Goal: Information Seeking & Learning: Find contact information

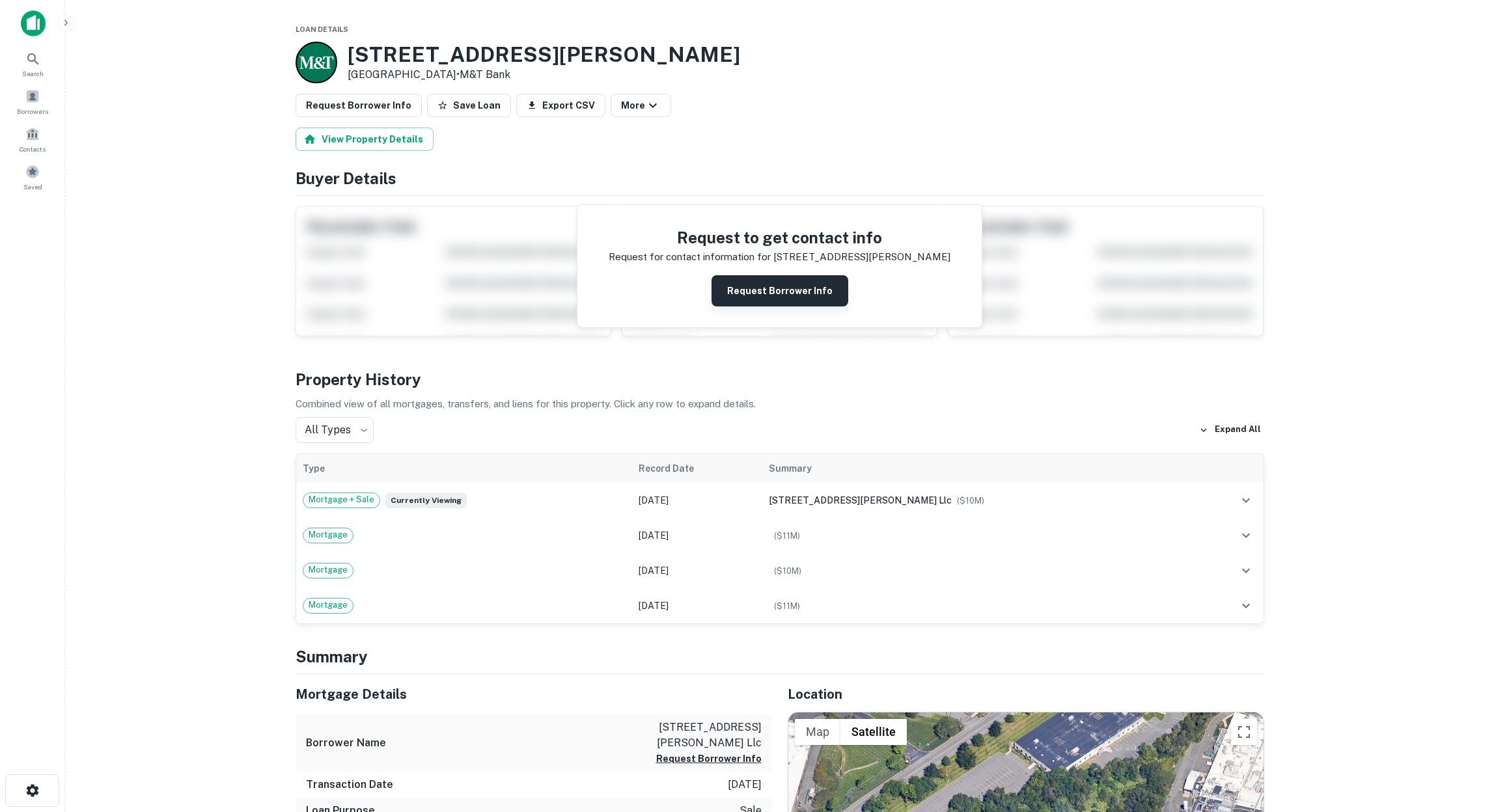
click at [811, 294] on button "Request Borrower Info" at bounding box center [780, 291] width 137 height 31
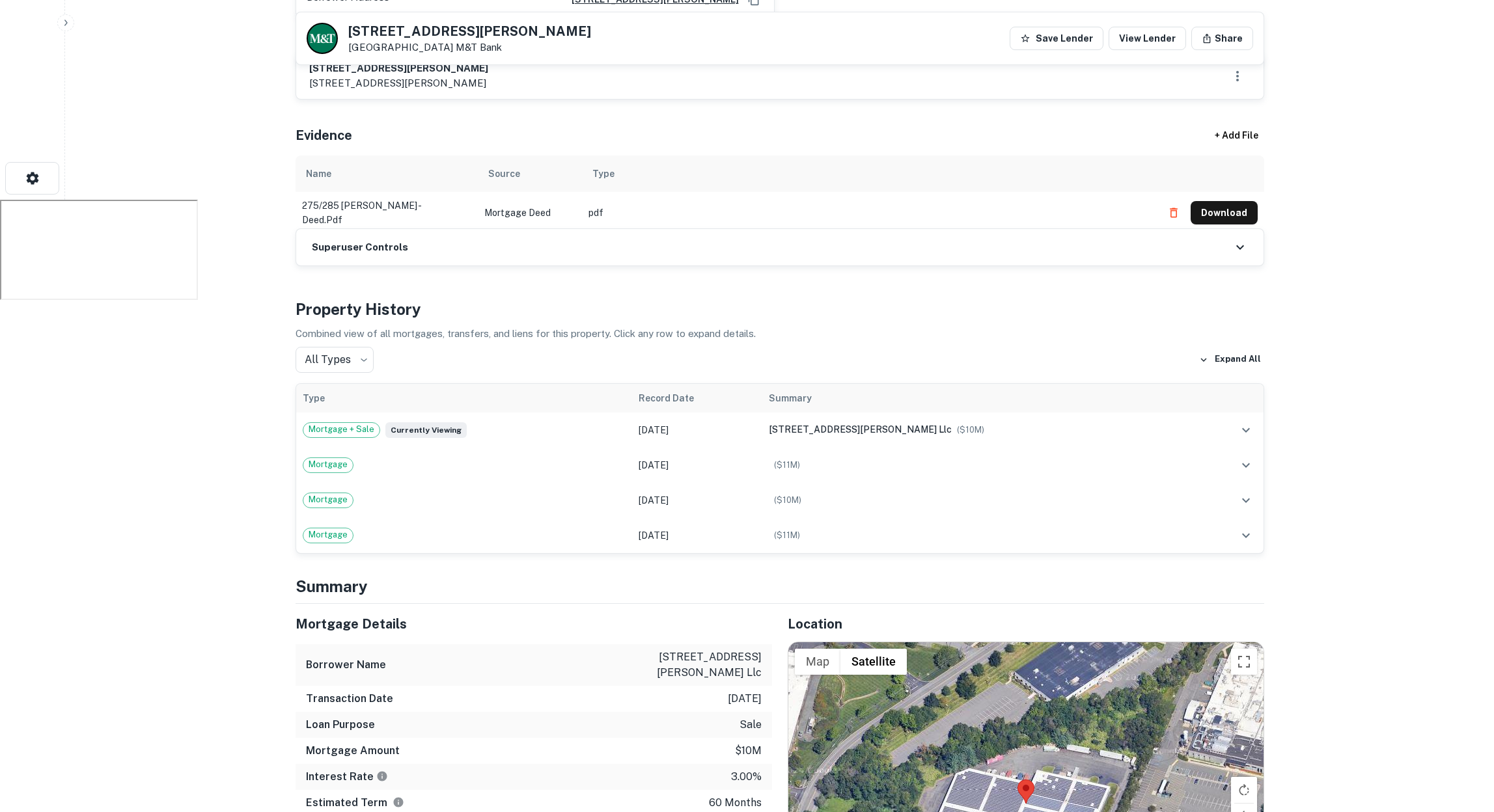
scroll to position [763, 0]
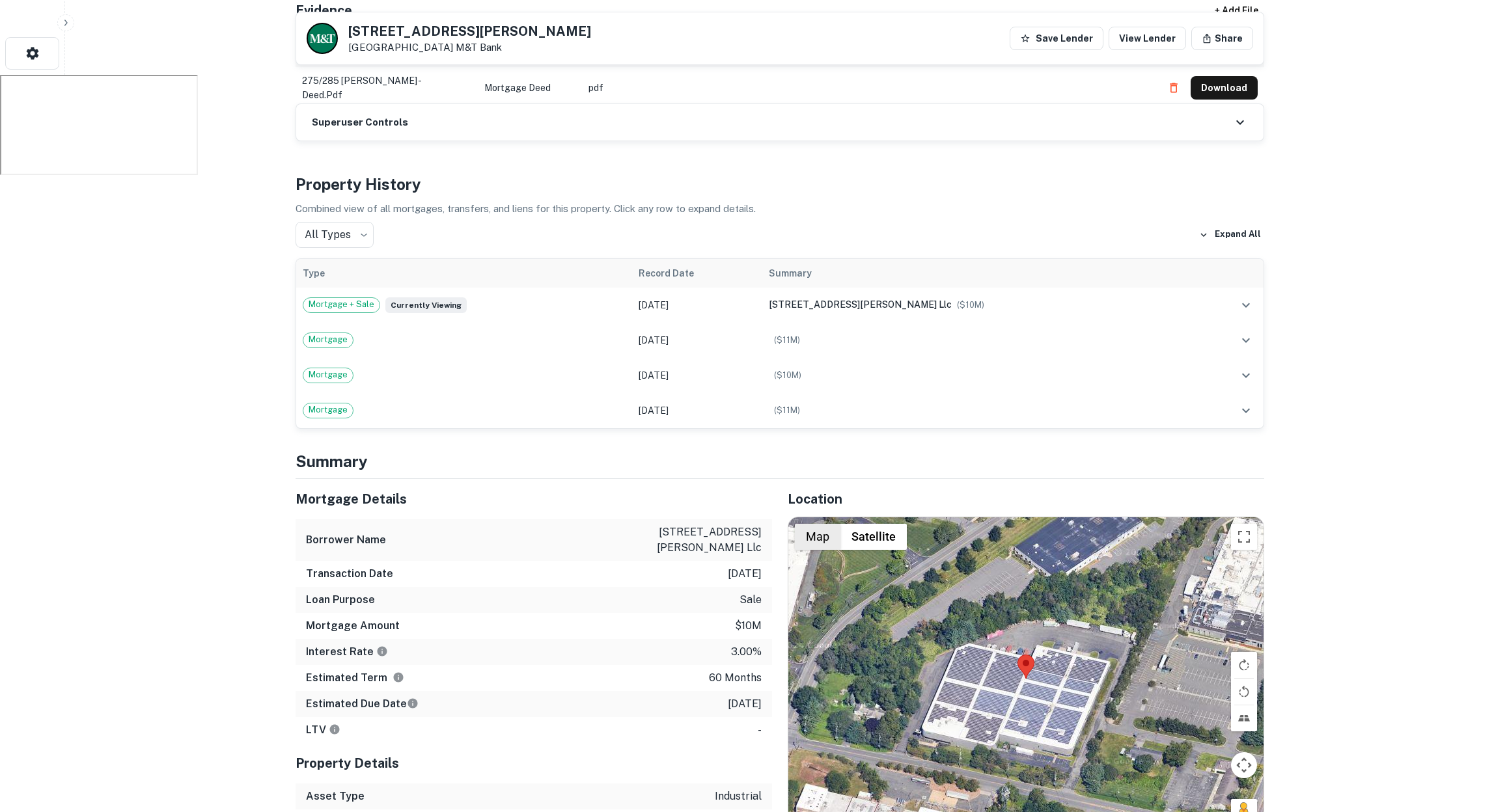
click at [814, 524] on button "Map" at bounding box center [817, 537] width 46 height 26
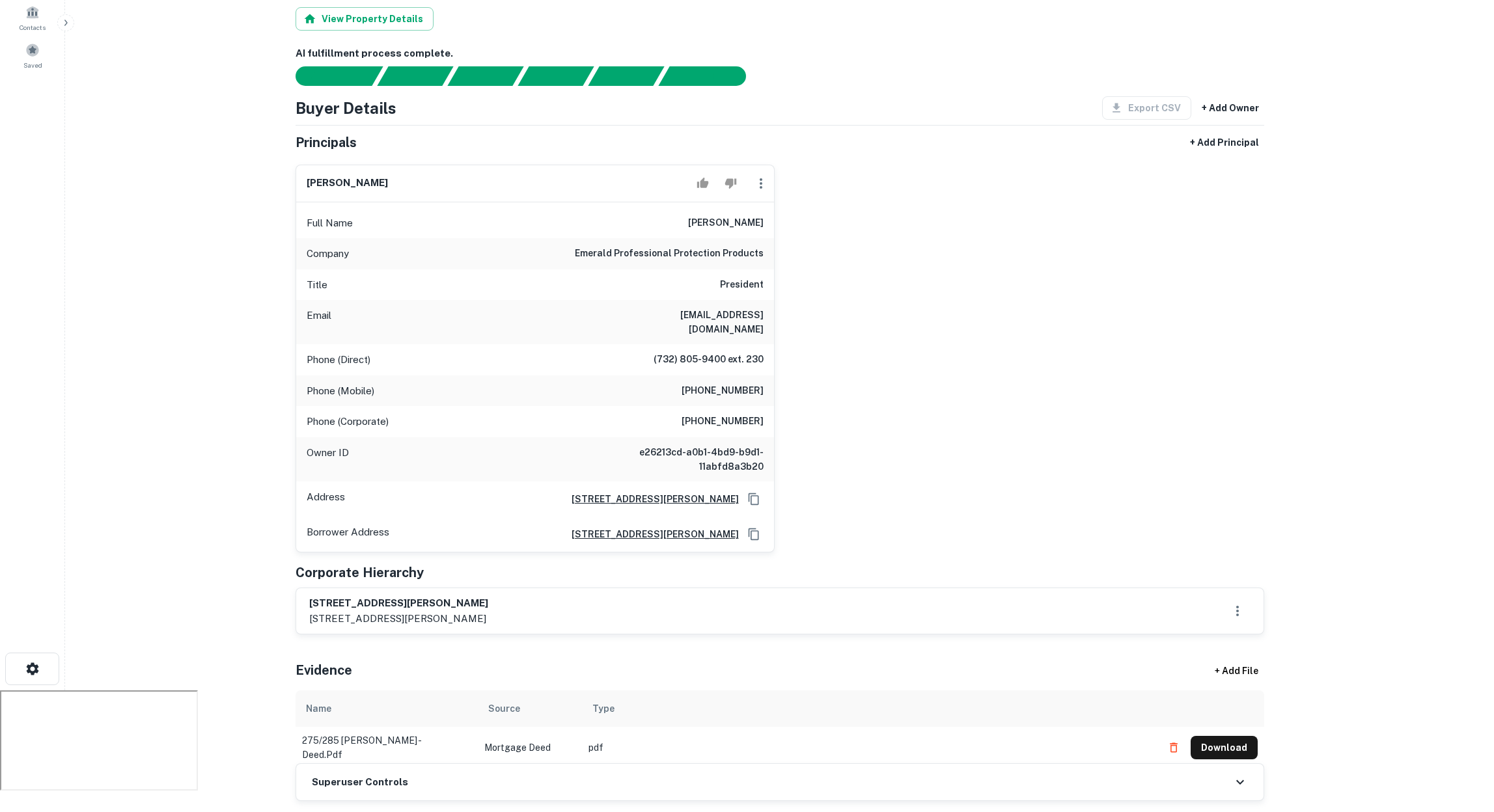
scroll to position [0, 0]
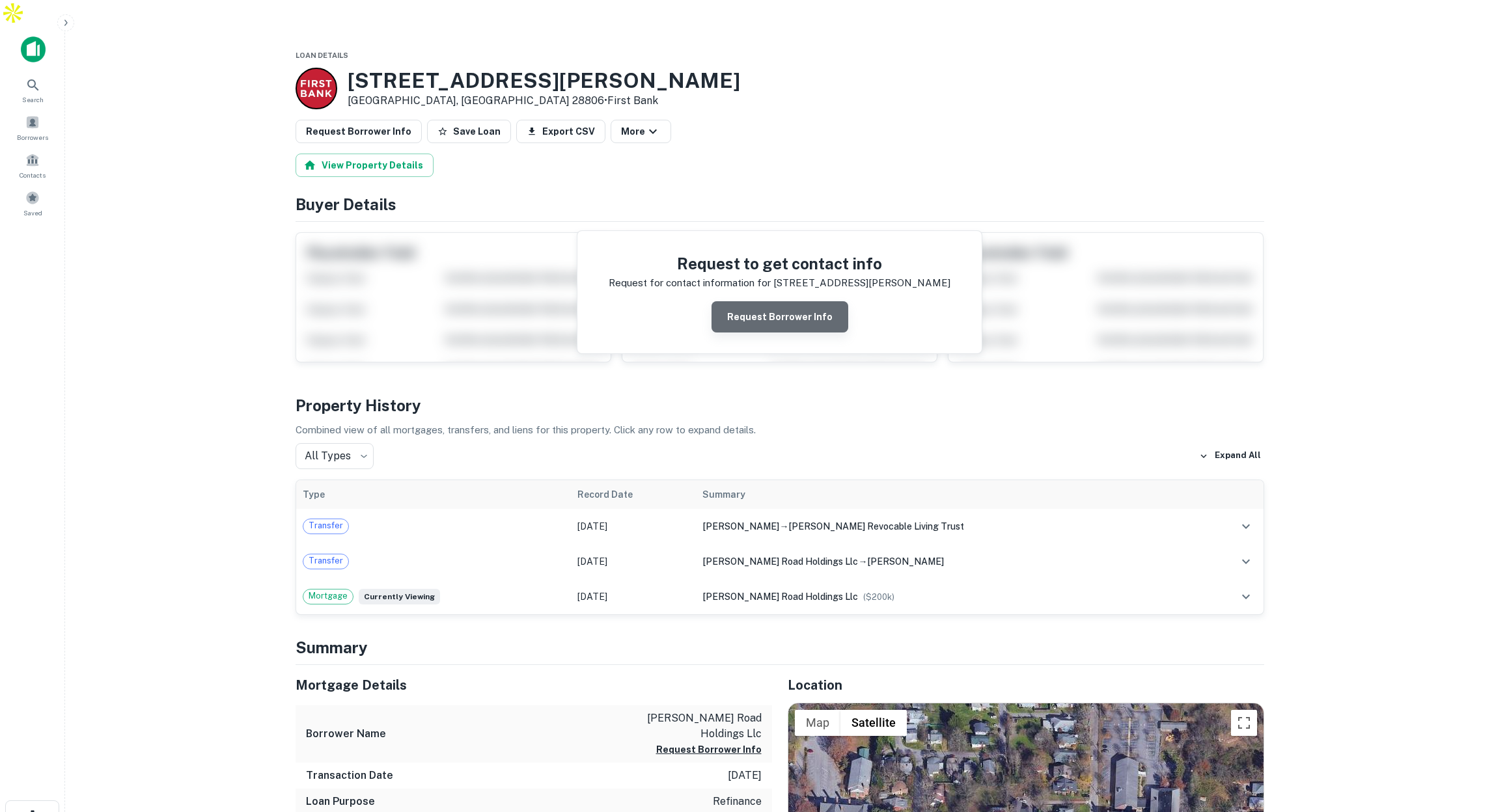
click at [785, 301] on button "Request Borrower Info" at bounding box center [780, 317] width 137 height 31
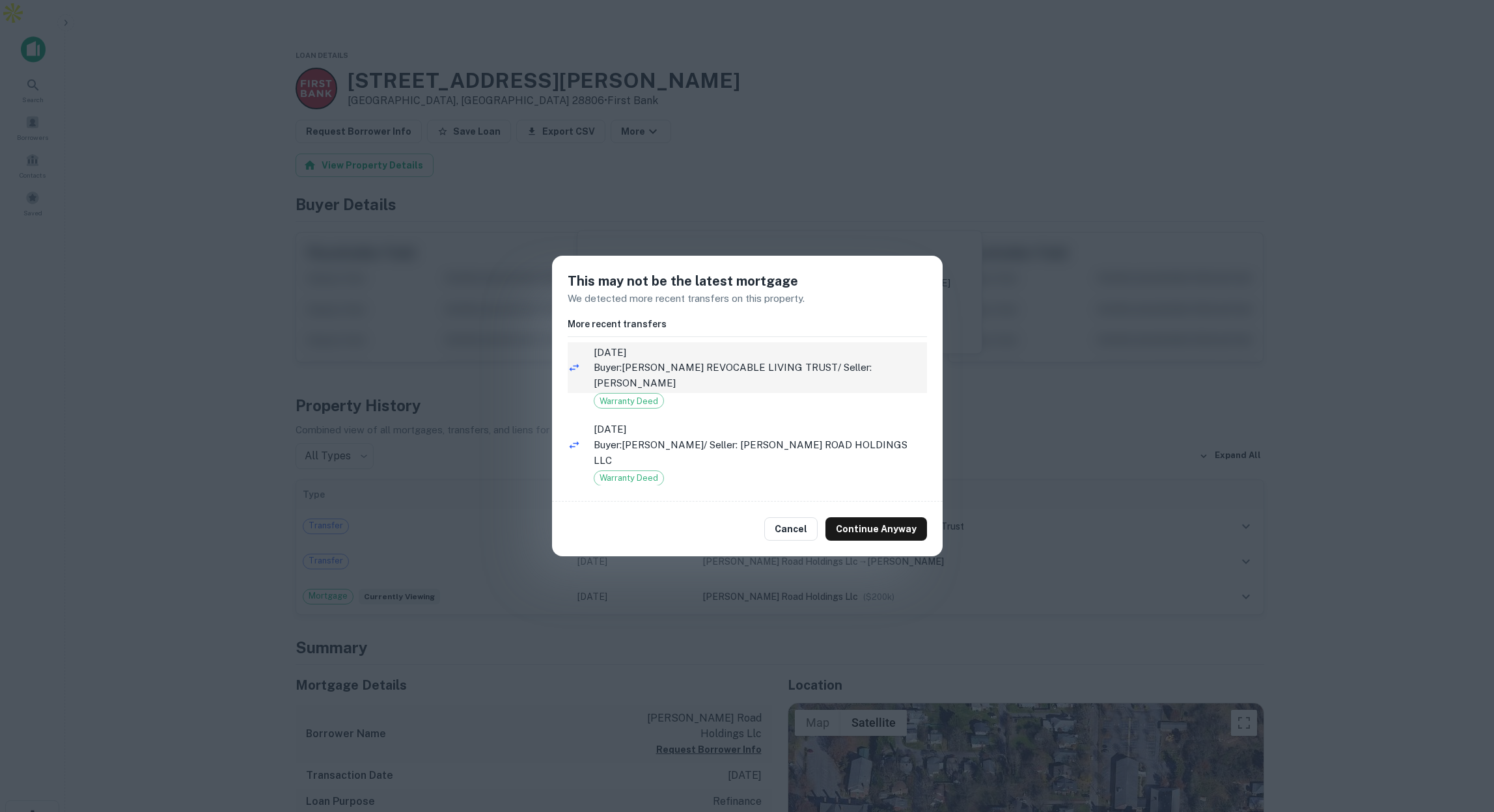
click at [710, 366] on p "Buyer: DAVID BRIAN GUALANO REVOCABLE LIVING TRUST / Seller: GUALANO DAVID B" at bounding box center [760, 375] width 333 height 30
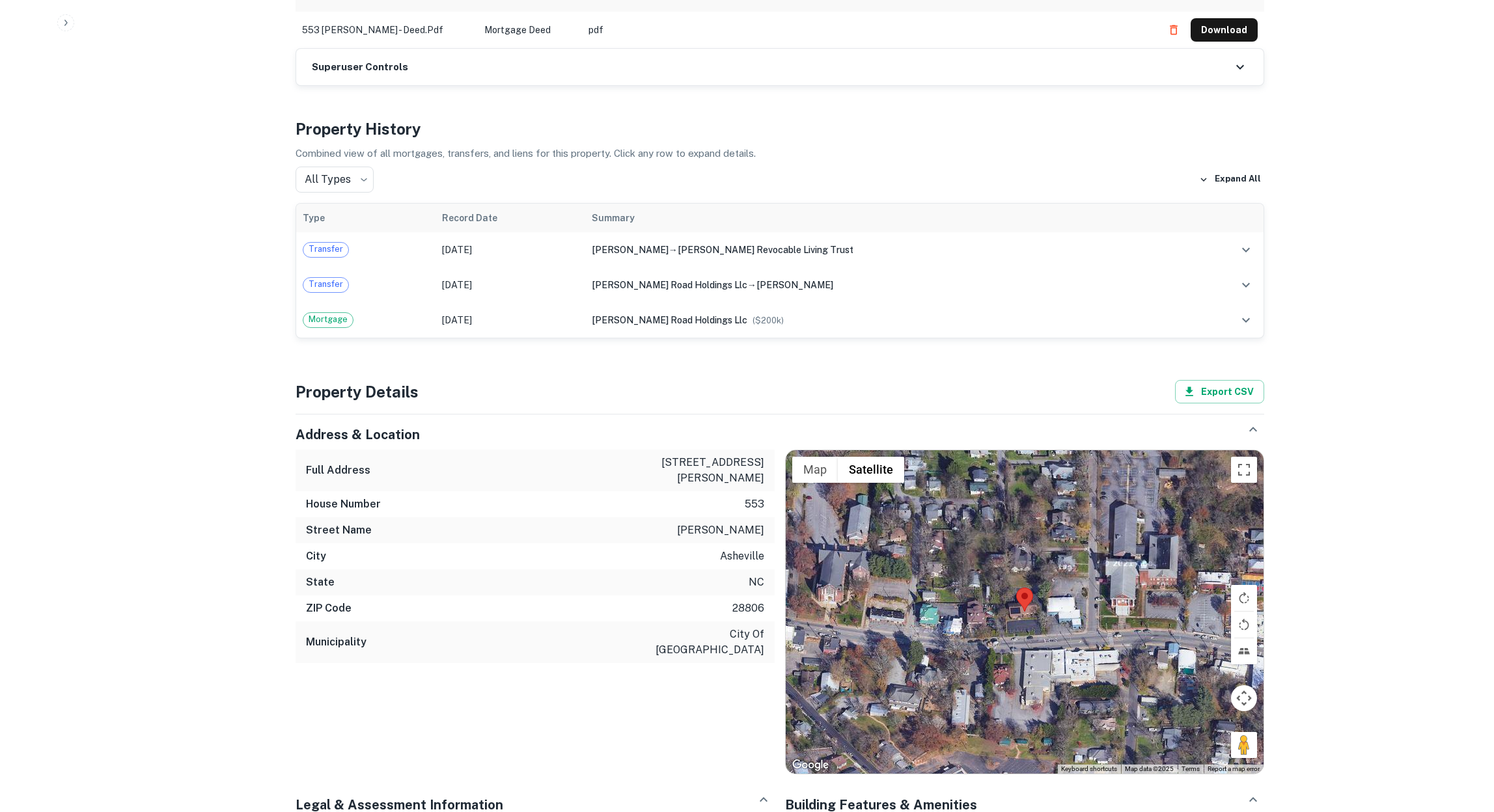
scroll to position [1028, 0]
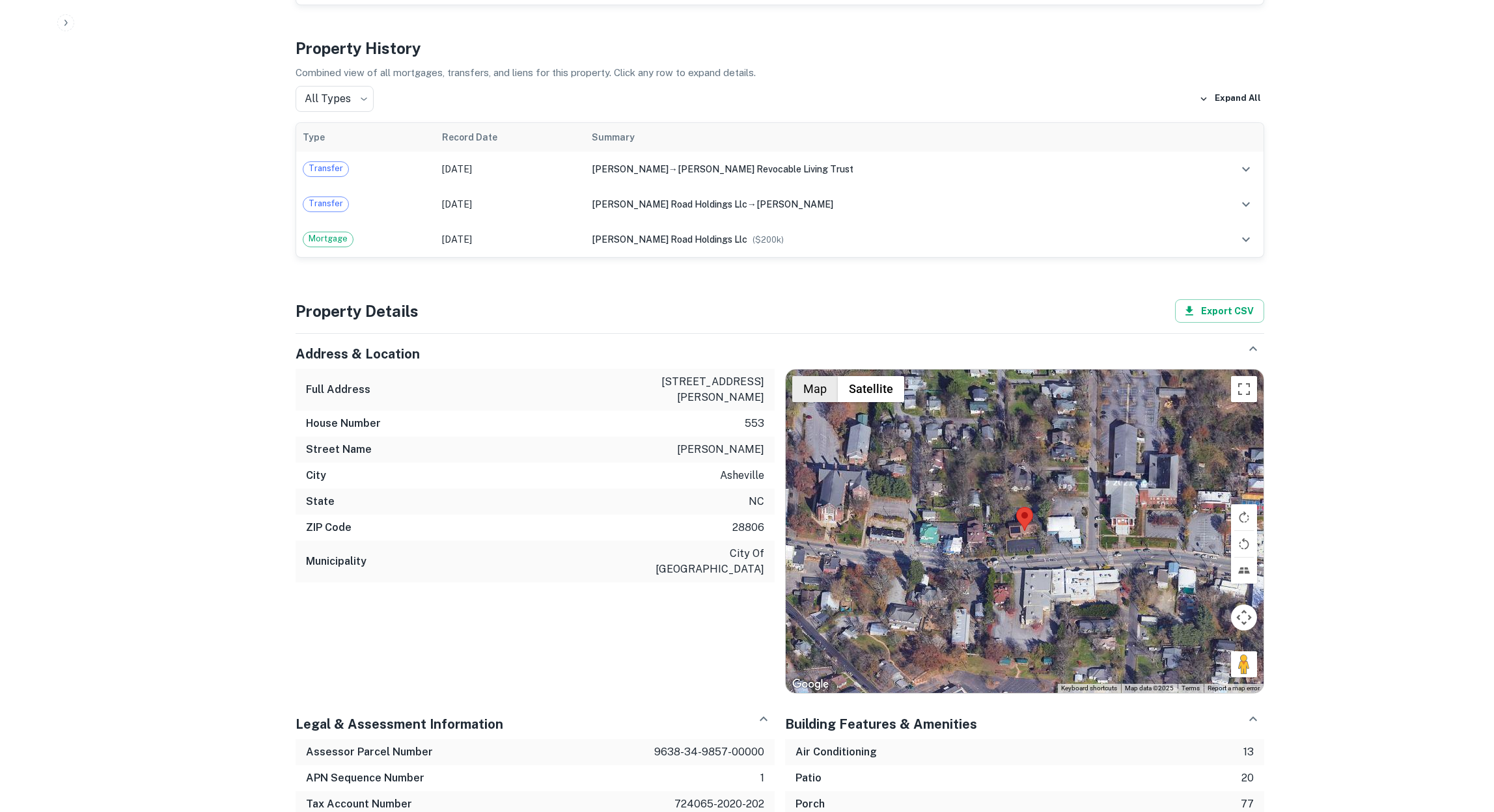
click at [814, 376] on button "Map" at bounding box center [814, 389] width 46 height 26
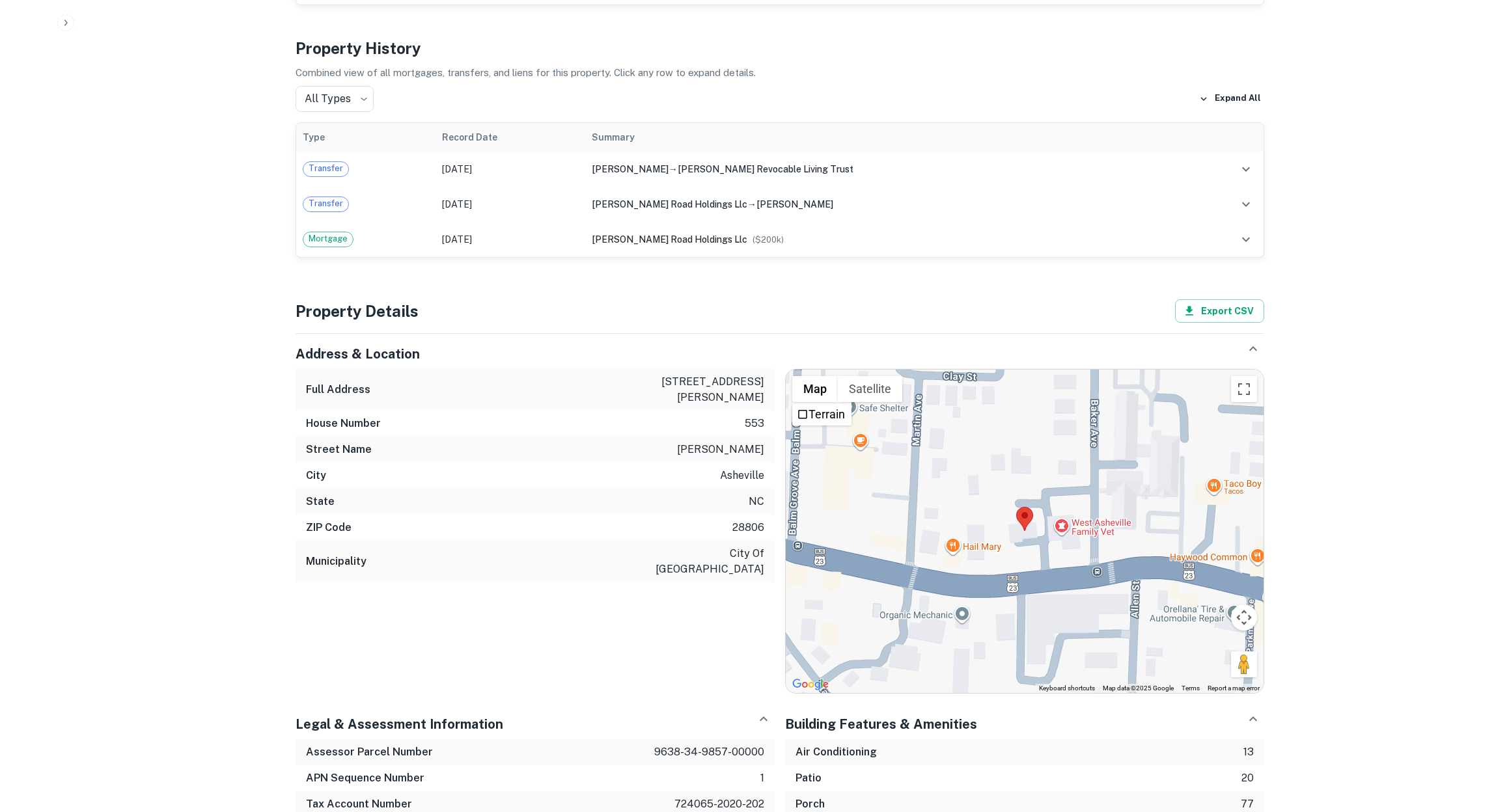
click at [814, 376] on button "Map" at bounding box center [814, 389] width 46 height 26
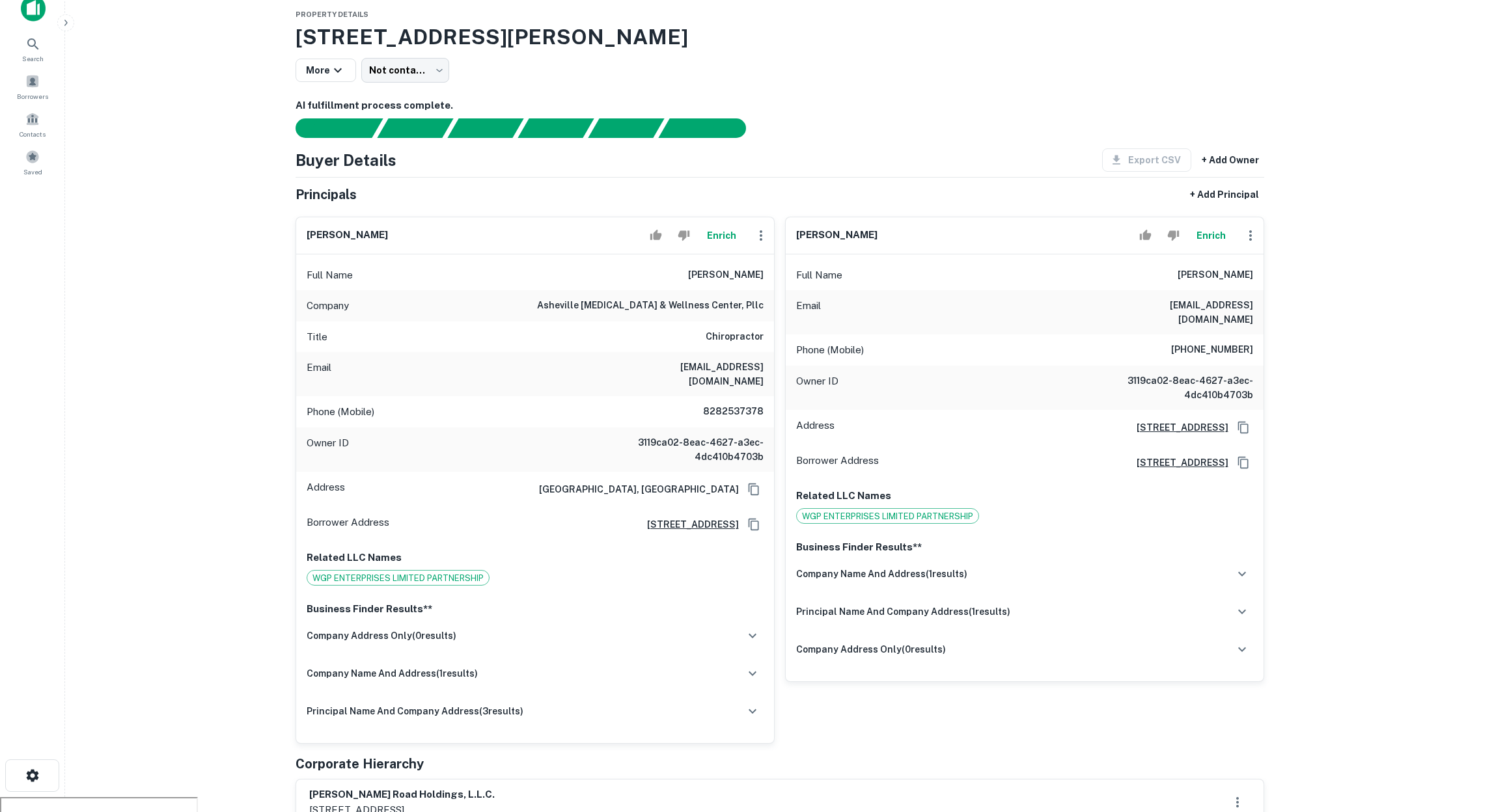
scroll to position [0, 0]
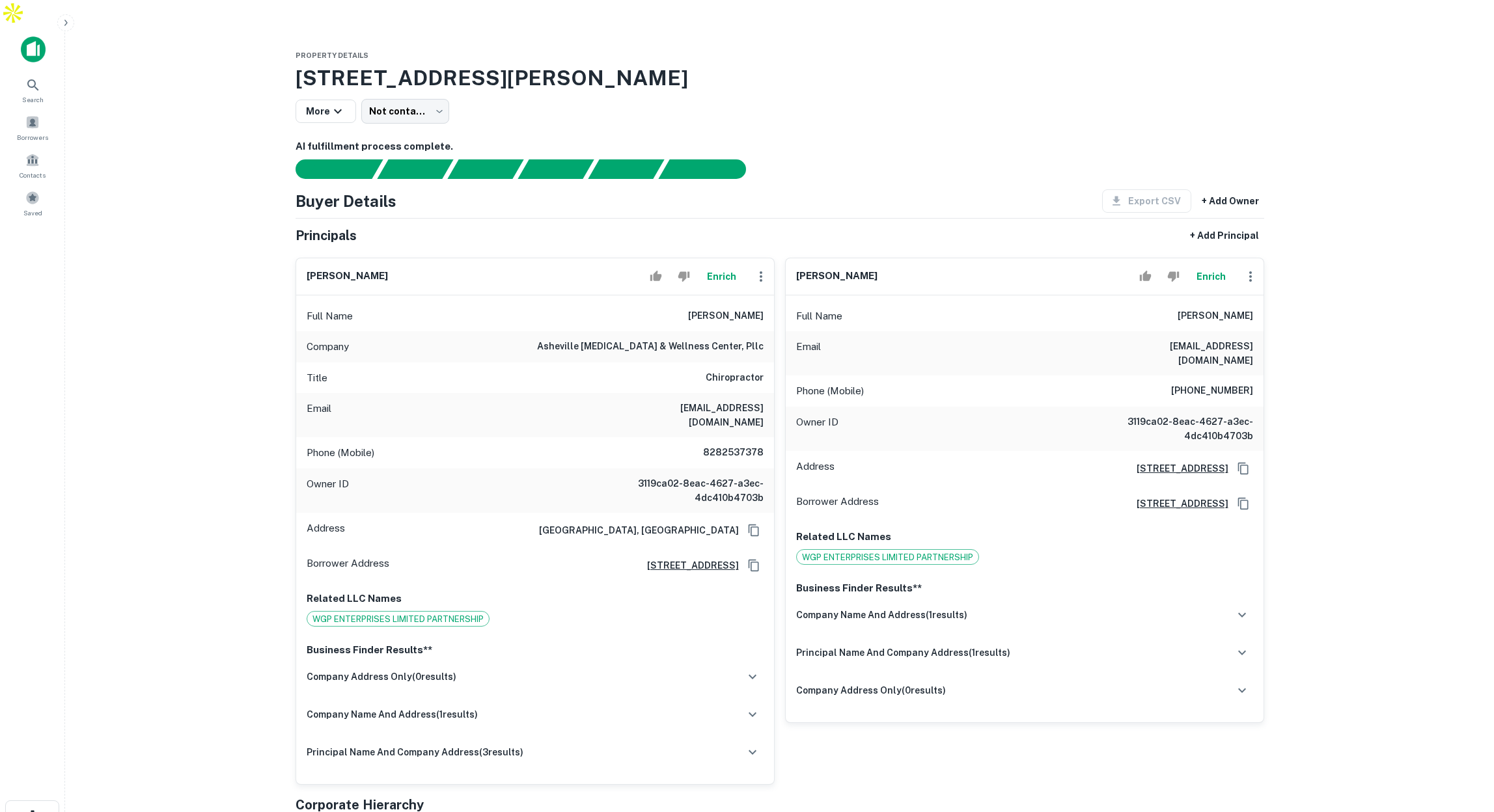
drag, startPoint x: 292, startPoint y: 49, endPoint x: 692, endPoint y: 56, distance: 400.1
copy h3 "553 Haywood Rd, Asheville, NC, 28806"
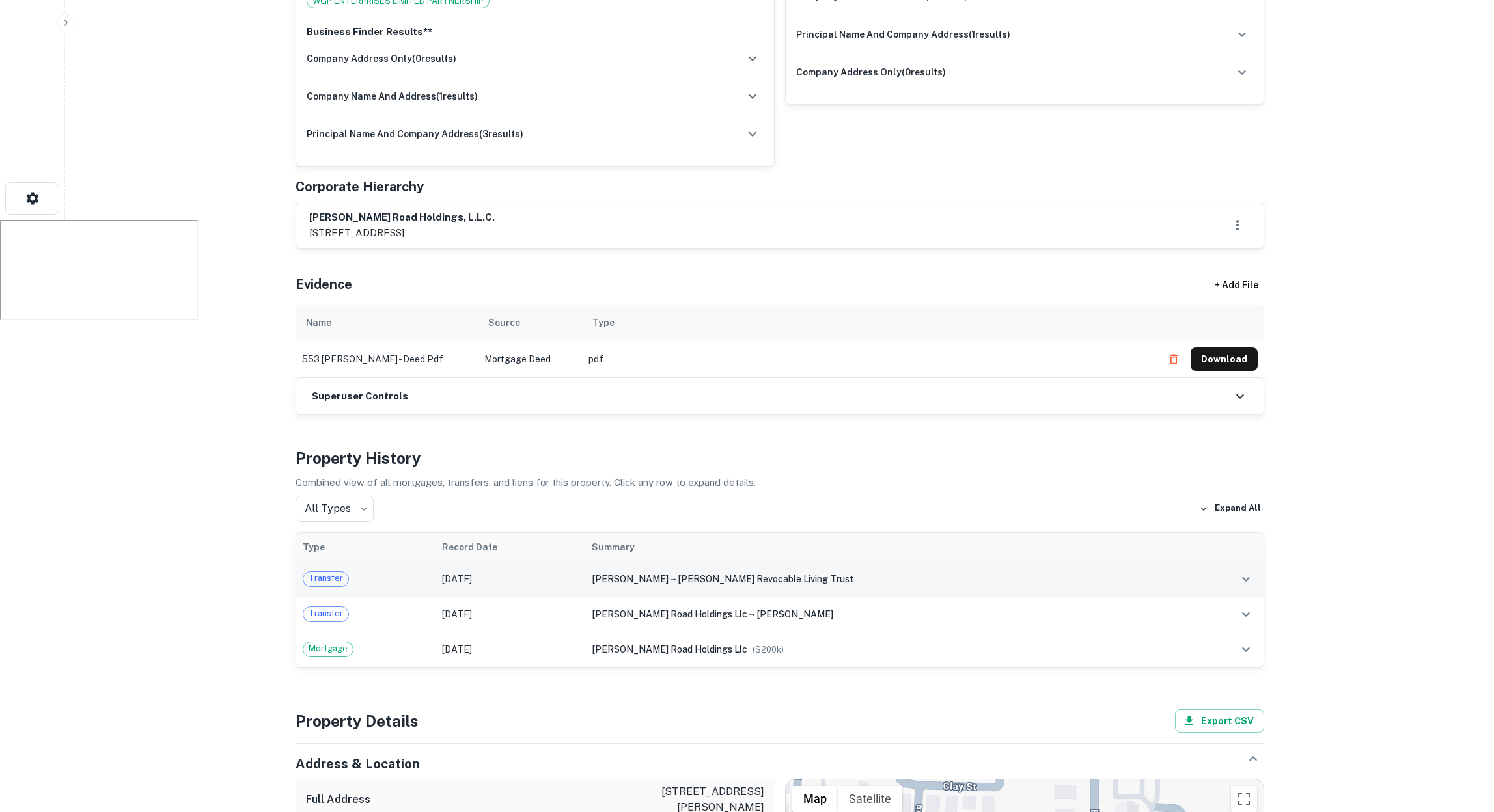
scroll to position [619, 0]
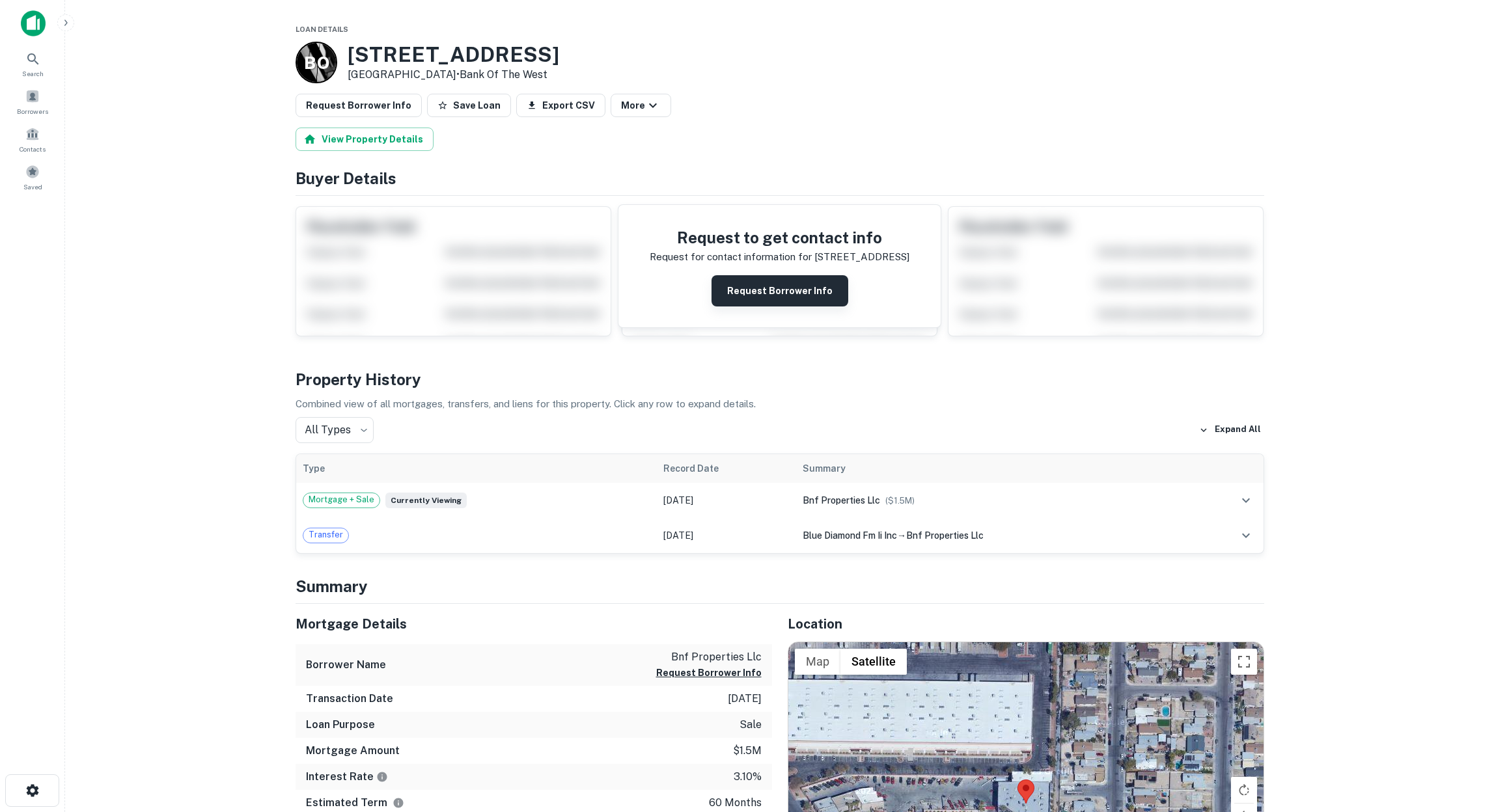
click at [794, 295] on button "Request Borrower Info" at bounding box center [780, 291] width 137 height 31
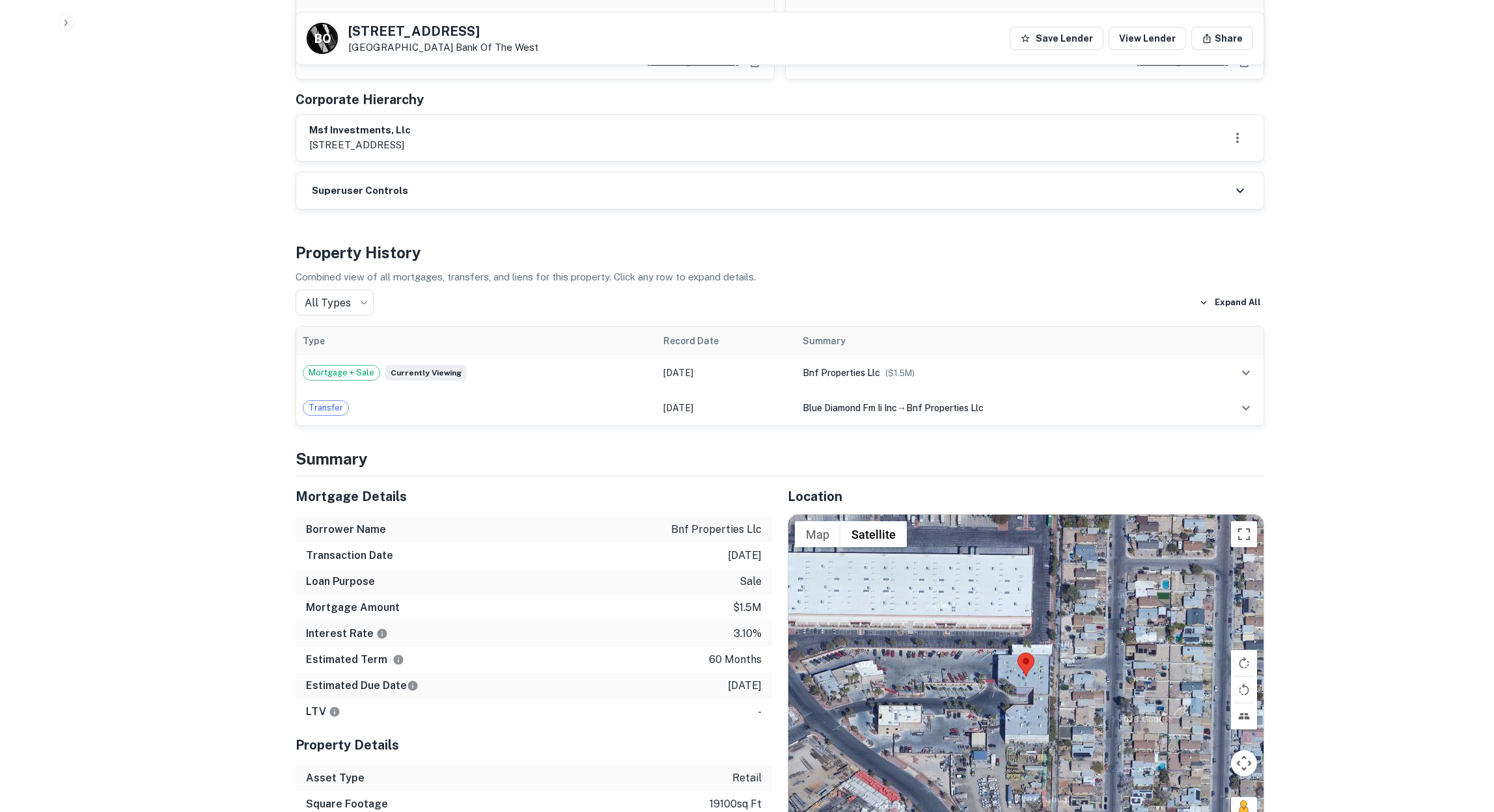
scroll to position [1327, 0]
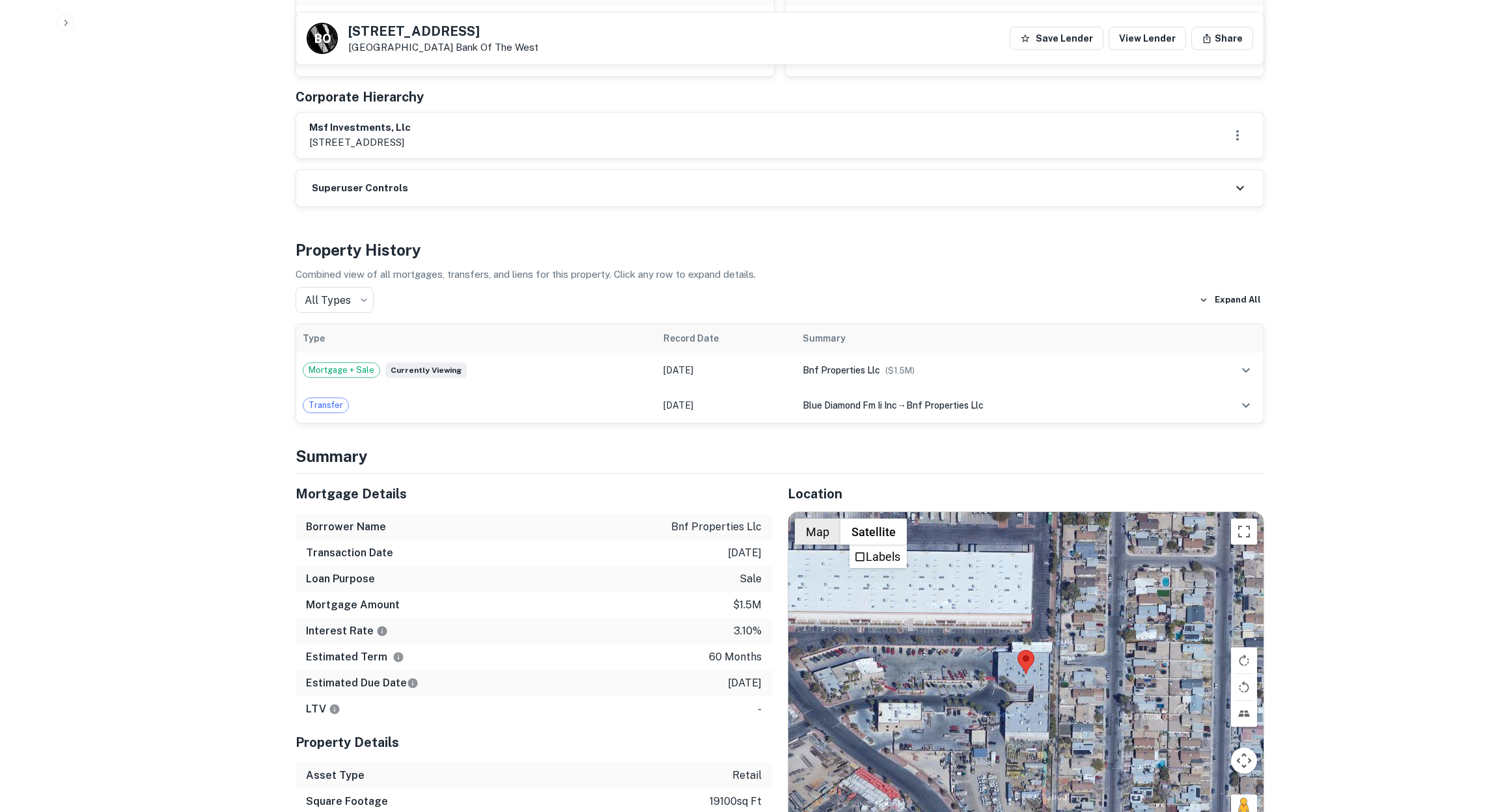
click at [813, 518] on button "Map" at bounding box center [817, 531] width 46 height 26
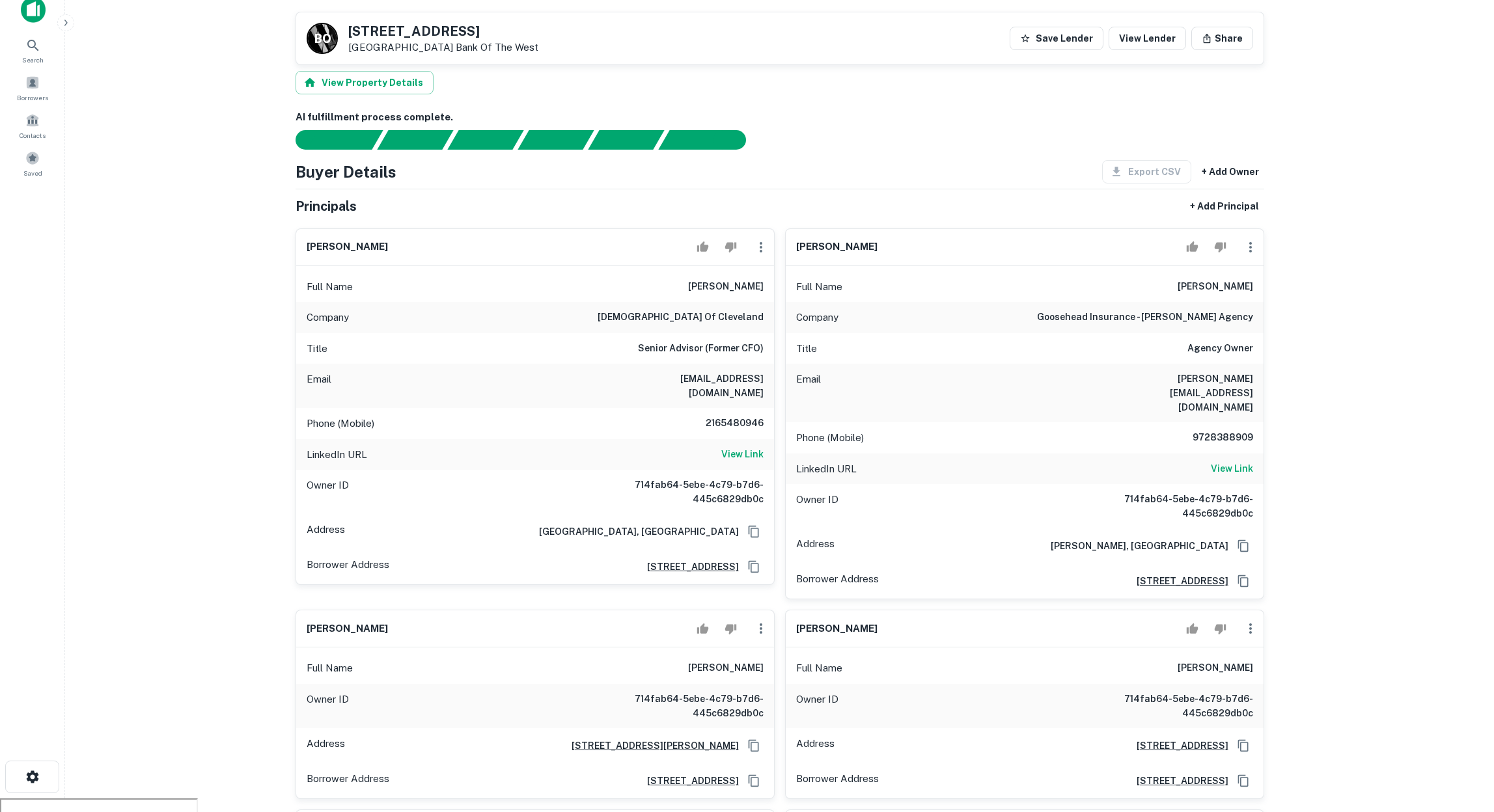
scroll to position [0, 0]
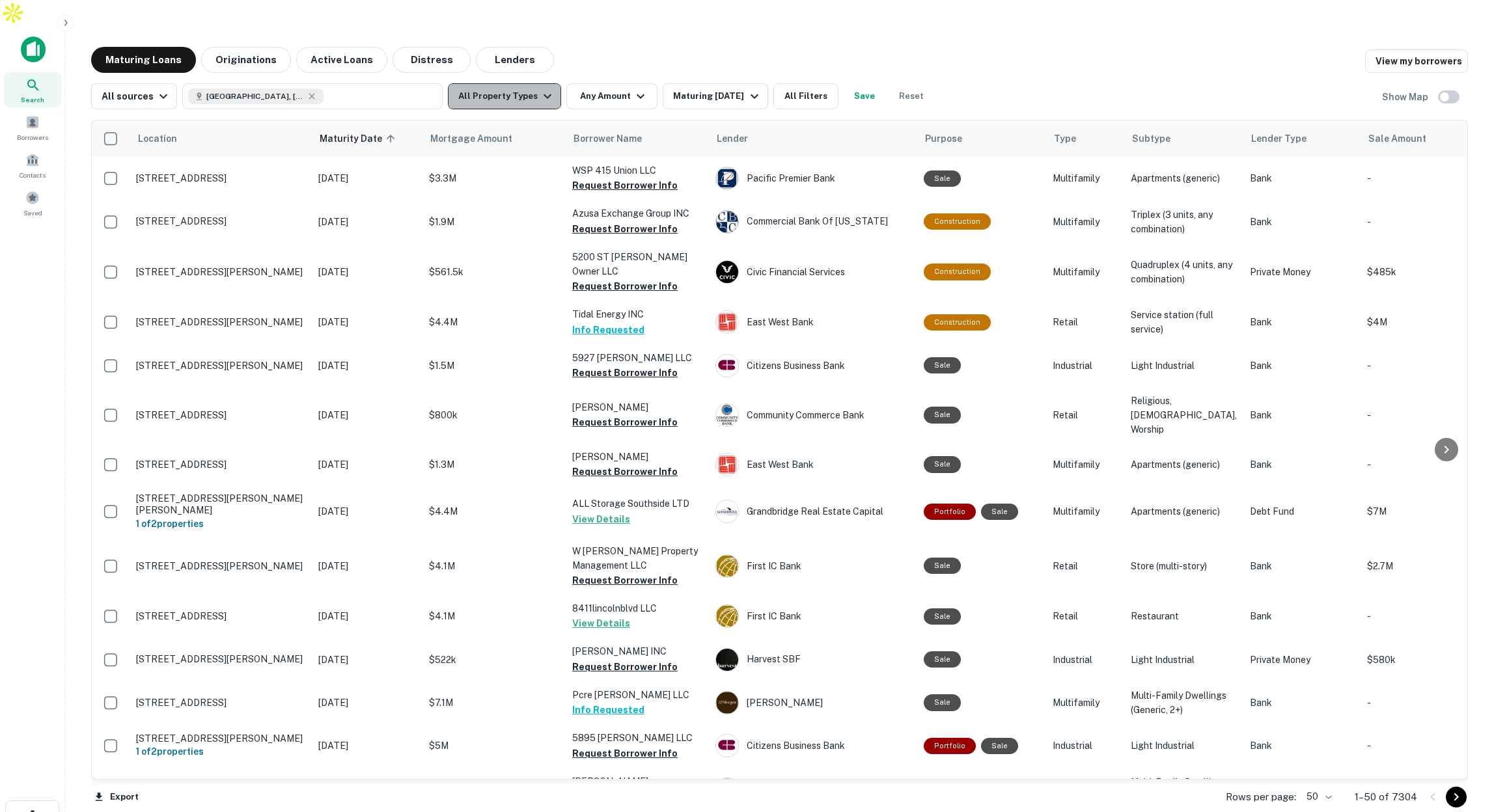
click at [514, 83] on button "All Property Types" at bounding box center [504, 96] width 113 height 26
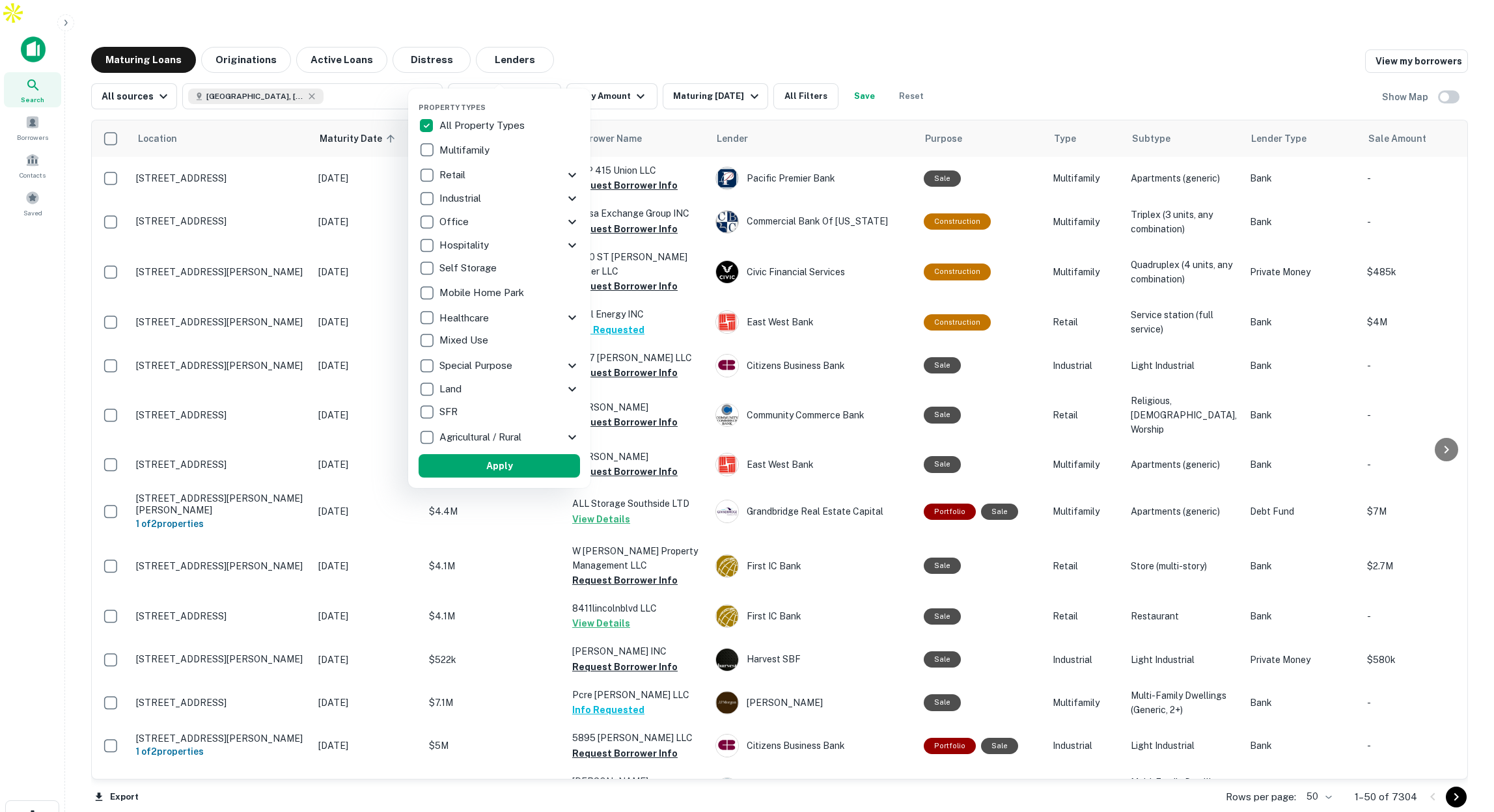
click at [458, 150] on p "Multifamily" at bounding box center [466, 150] width 53 height 16
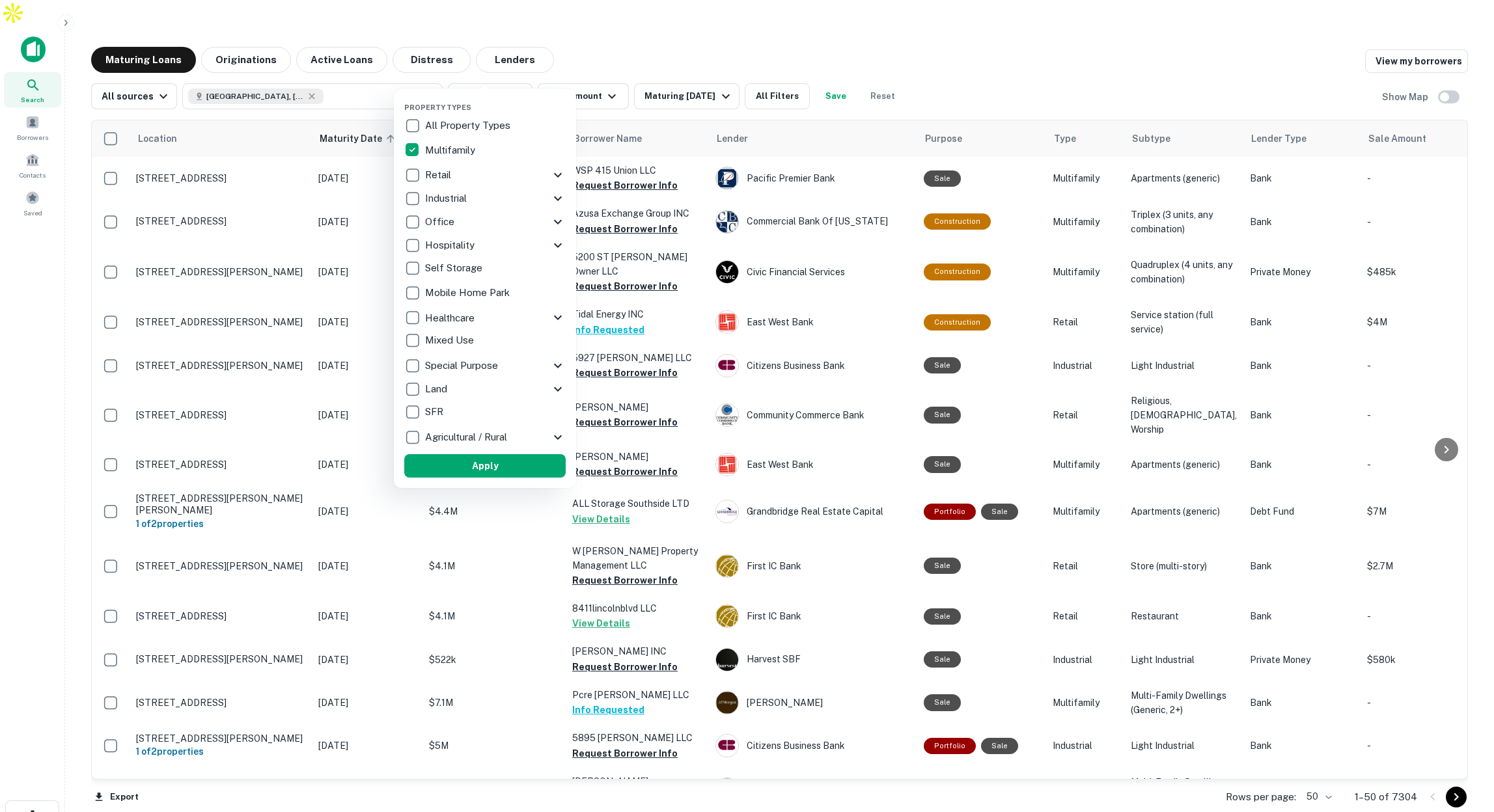
click at [458, 150] on p "Multifamily" at bounding box center [451, 150] width 53 height 16
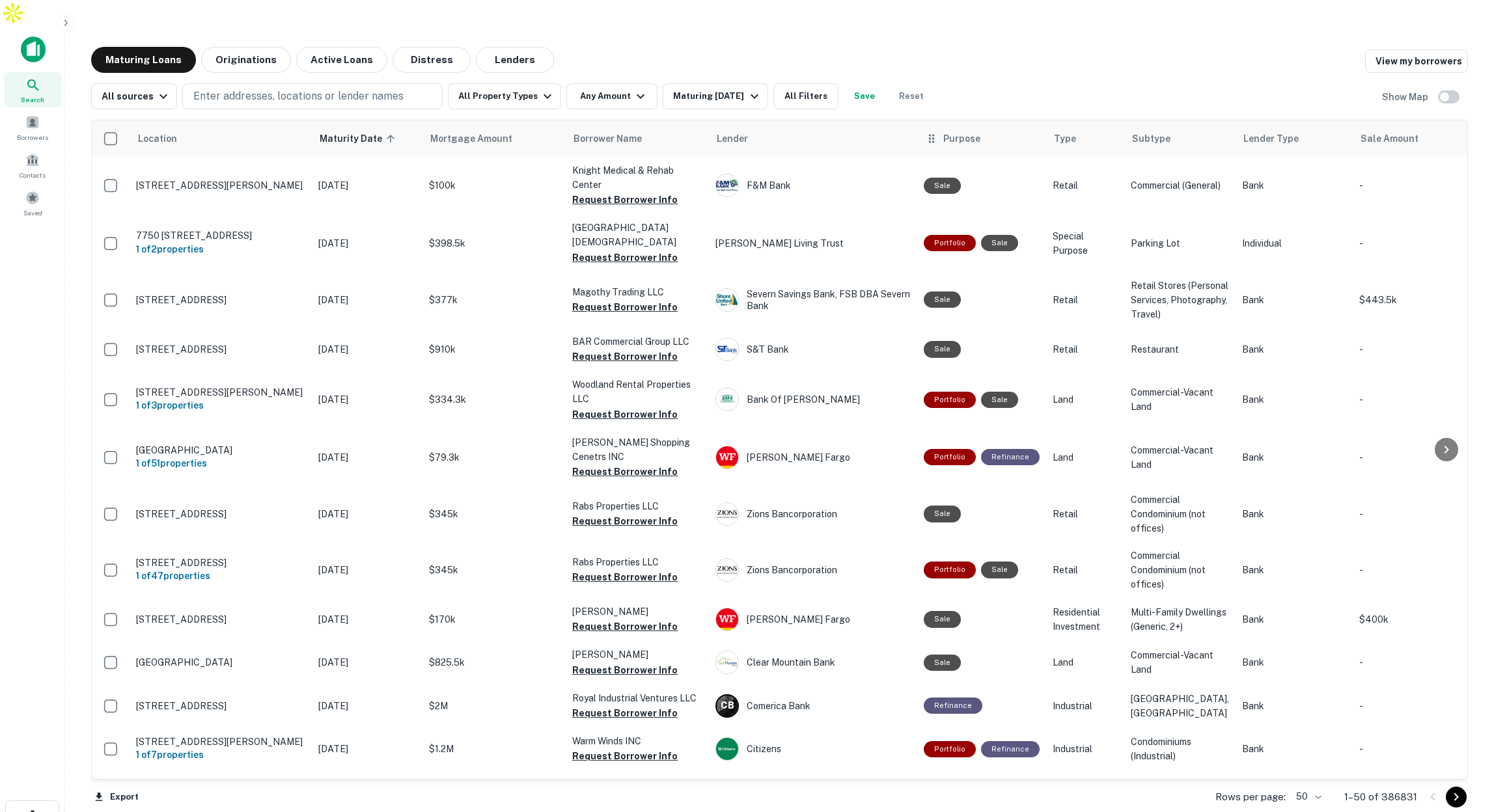
scroll to position [1, 0]
click at [526, 83] on button "All Property Types" at bounding box center [504, 96] width 113 height 26
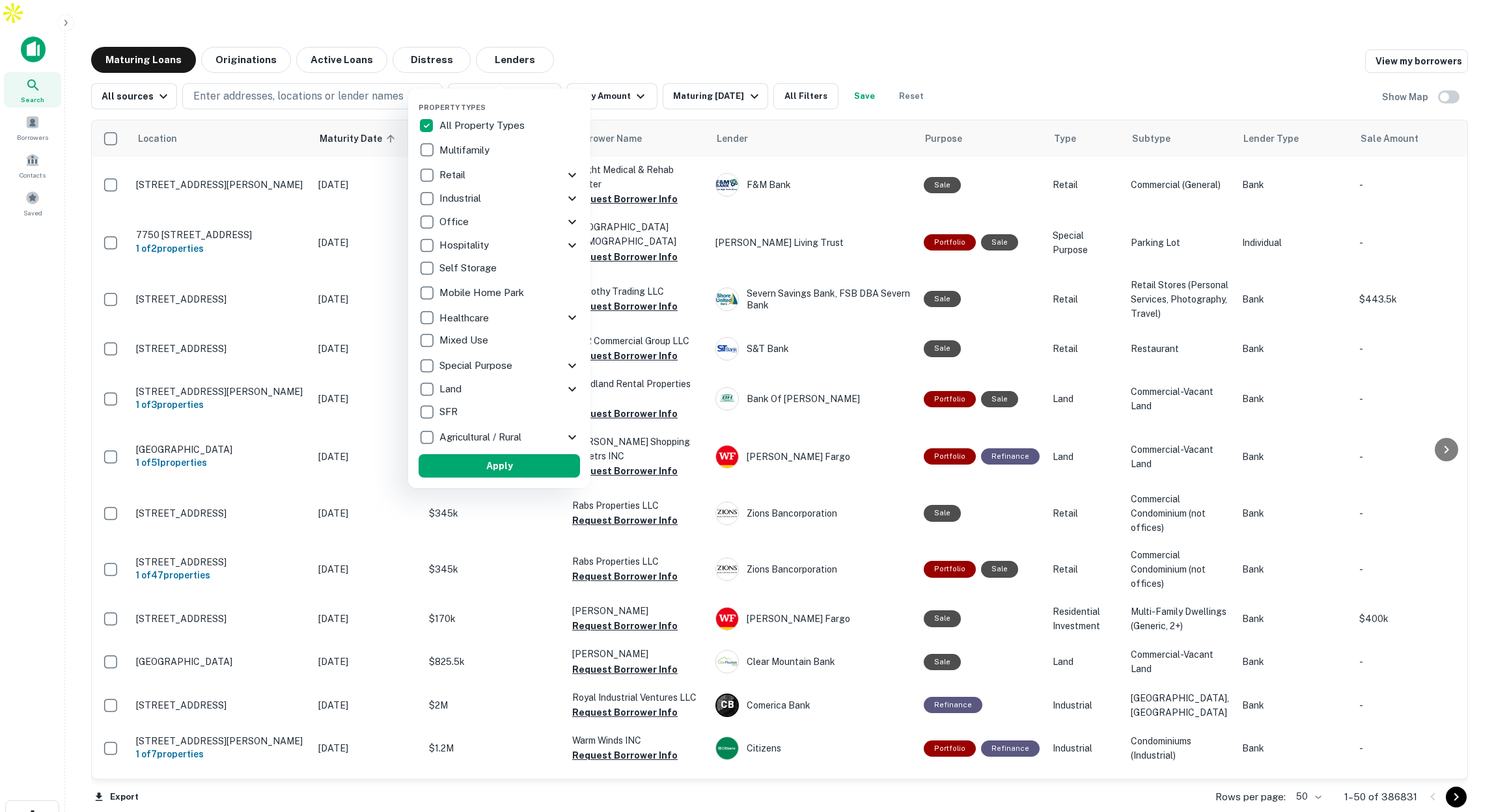
click at [697, 34] on div at bounding box center [747, 406] width 1494 height 812
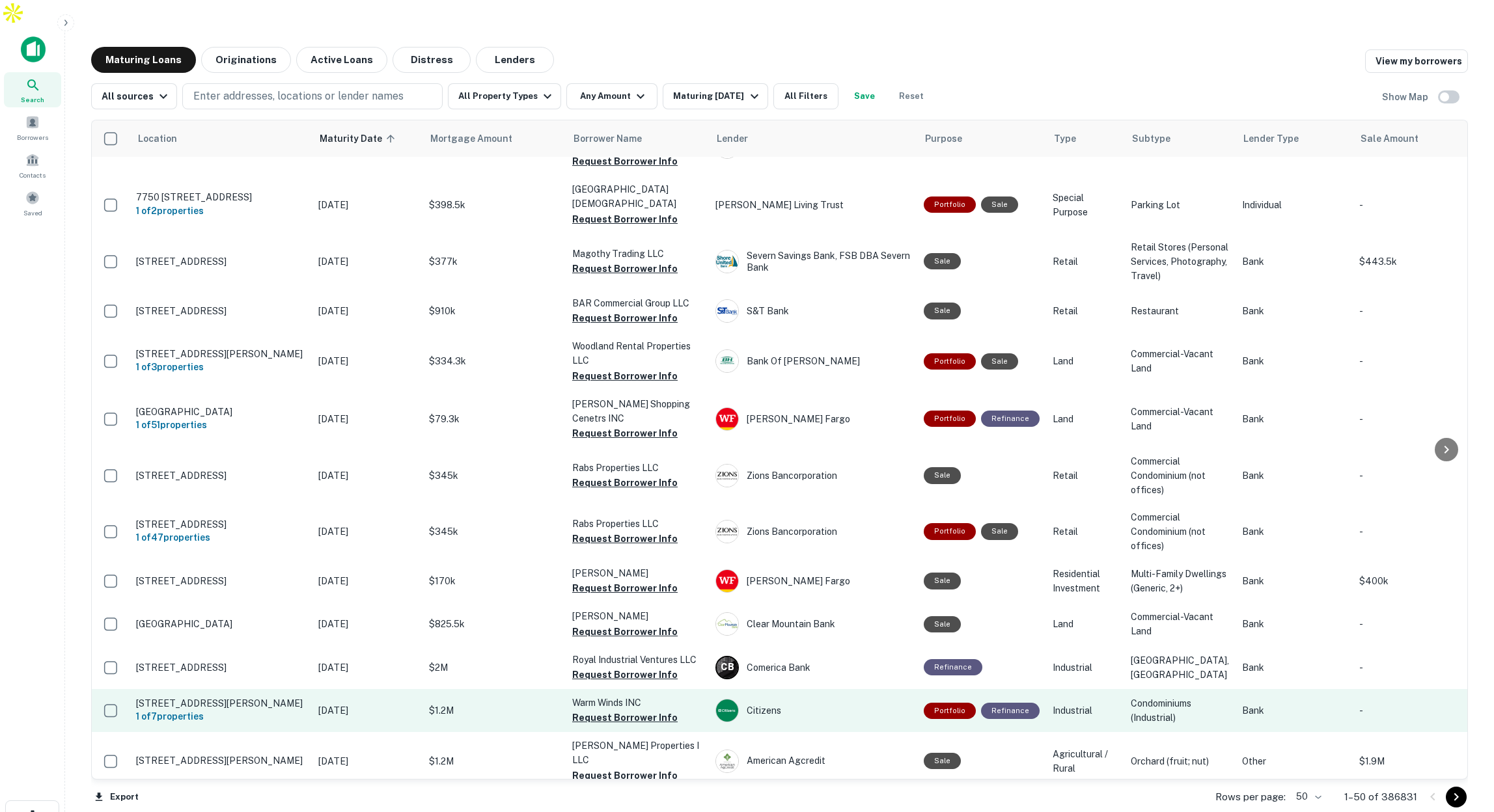
scroll to position [37, 0]
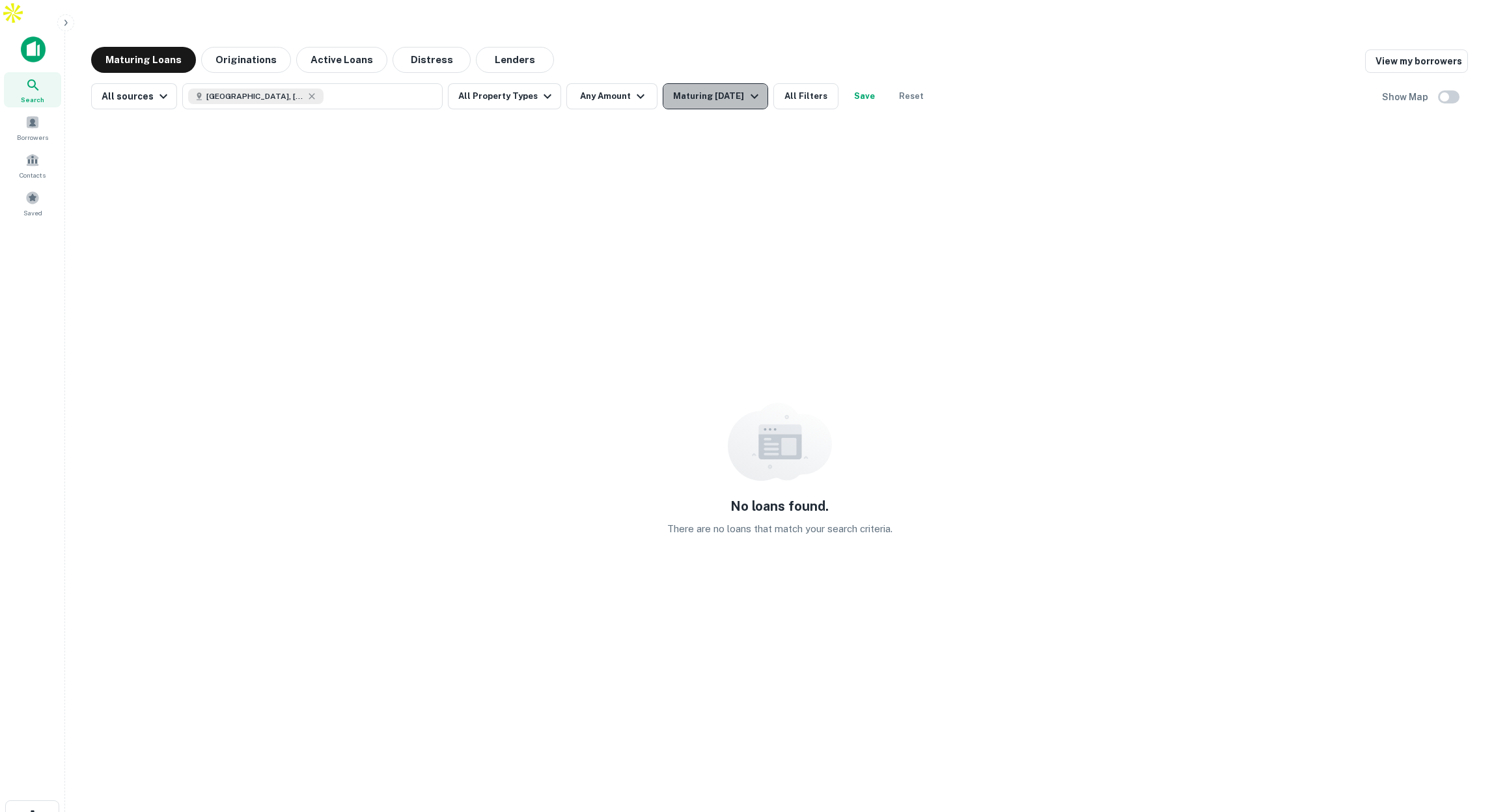
click at [675, 88] on div "Maturing [DATE]" at bounding box center [717, 96] width 88 height 16
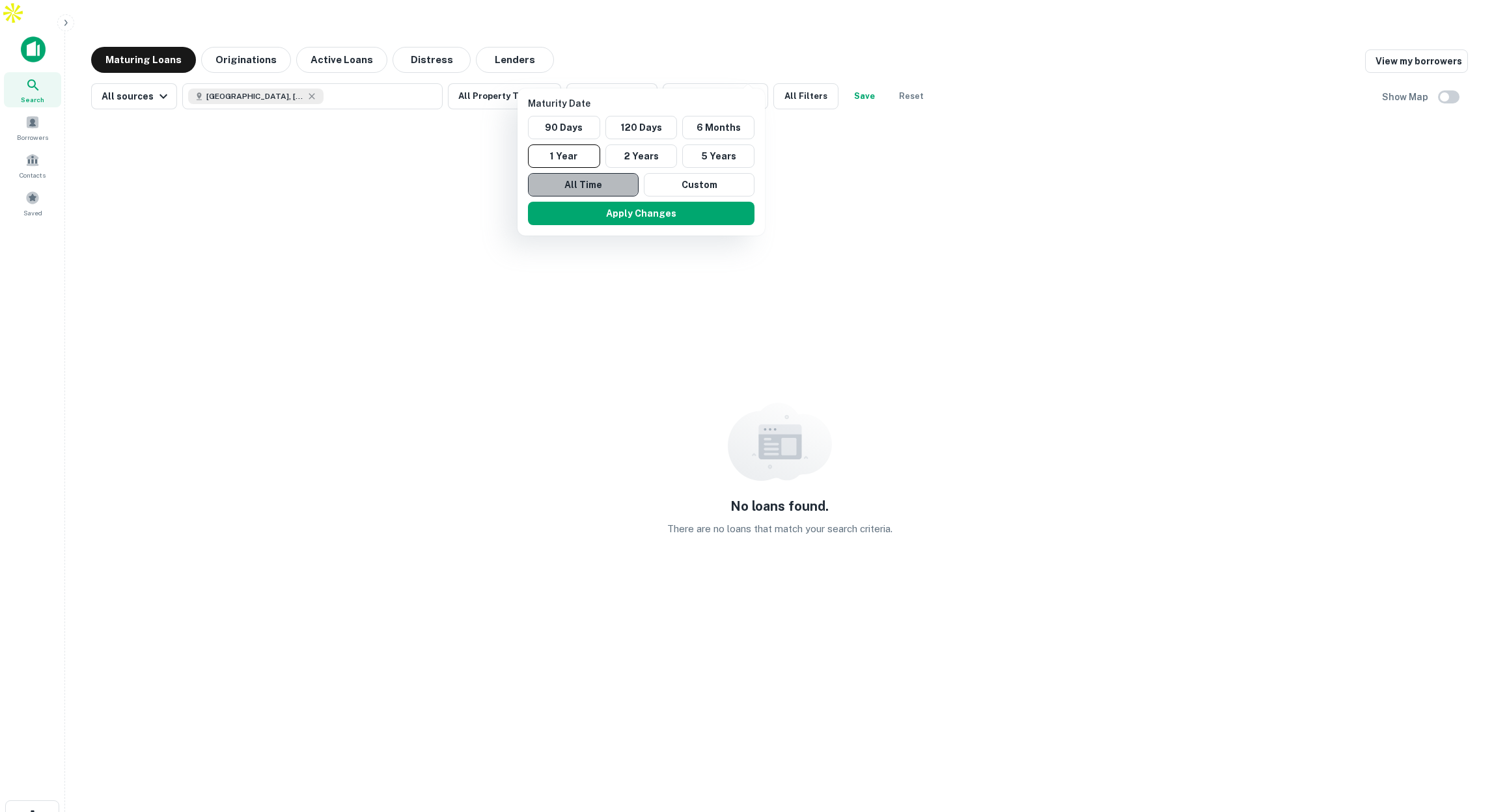
click at [577, 181] on button "All Time" at bounding box center [583, 184] width 111 height 23
click at [626, 206] on button "Apply Changes" at bounding box center [641, 213] width 227 height 23
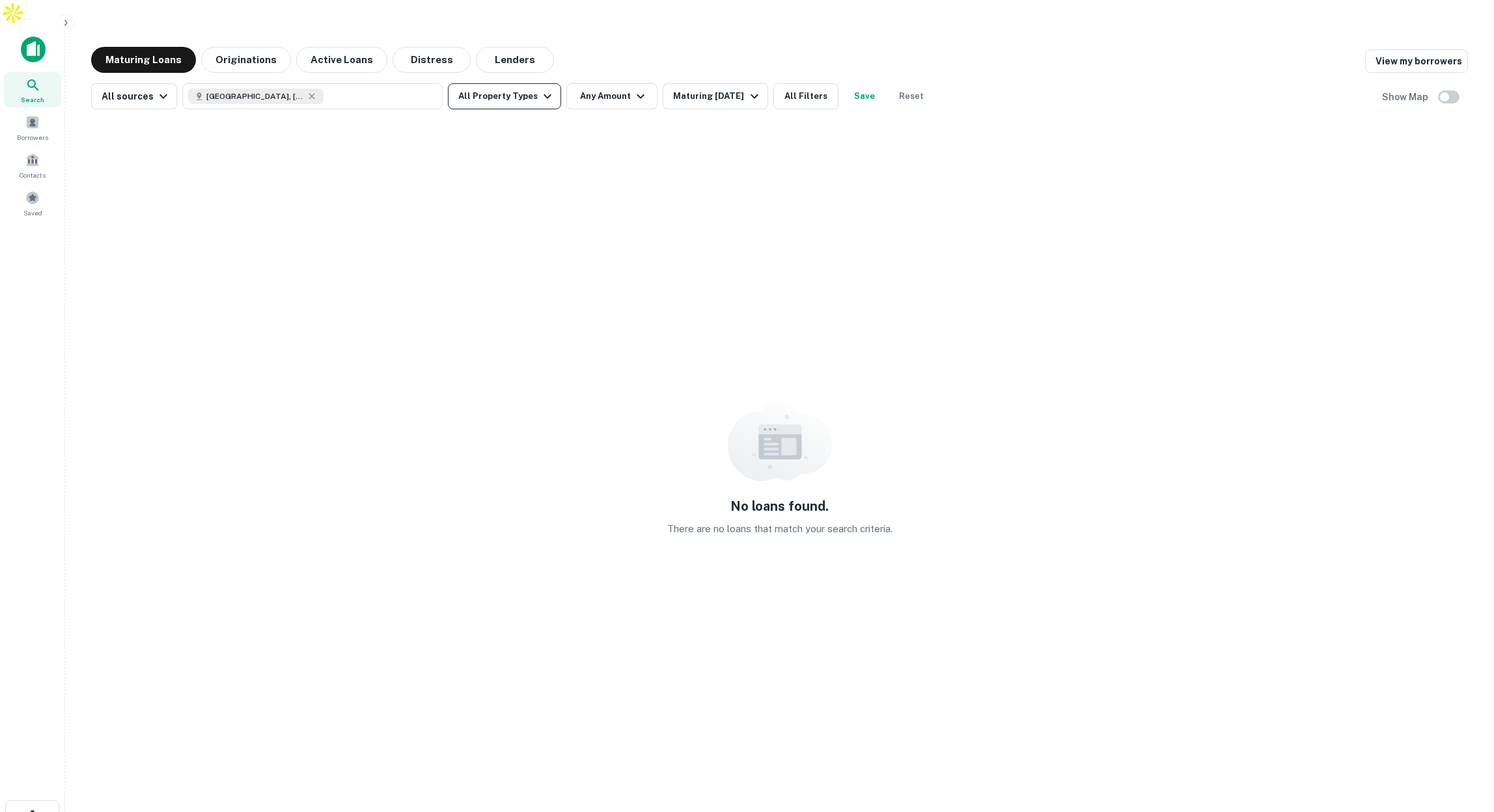
click at [525, 83] on button "All Property Types" at bounding box center [504, 96] width 113 height 26
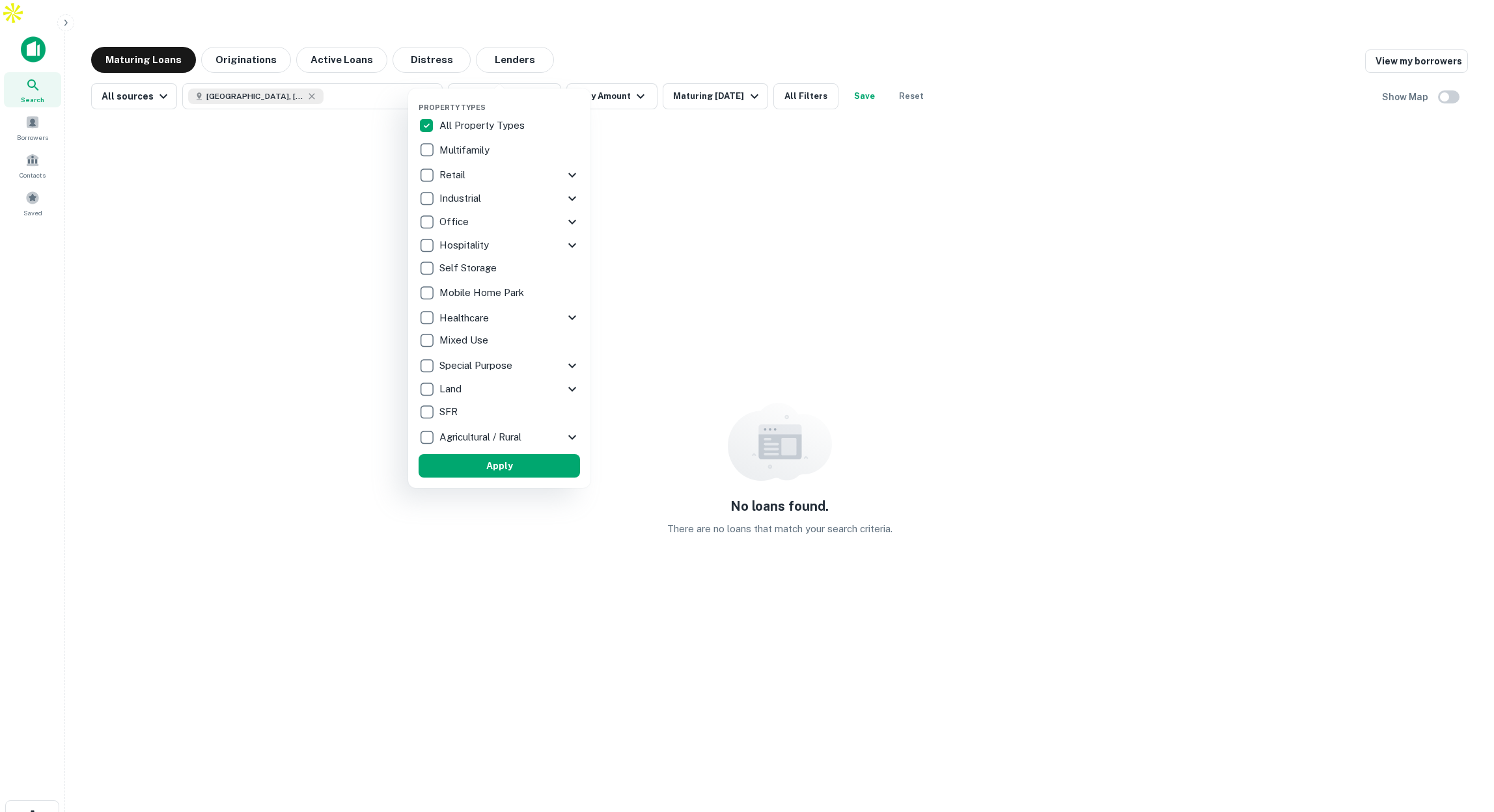
click at [272, 206] on div at bounding box center [747, 406] width 1494 height 812
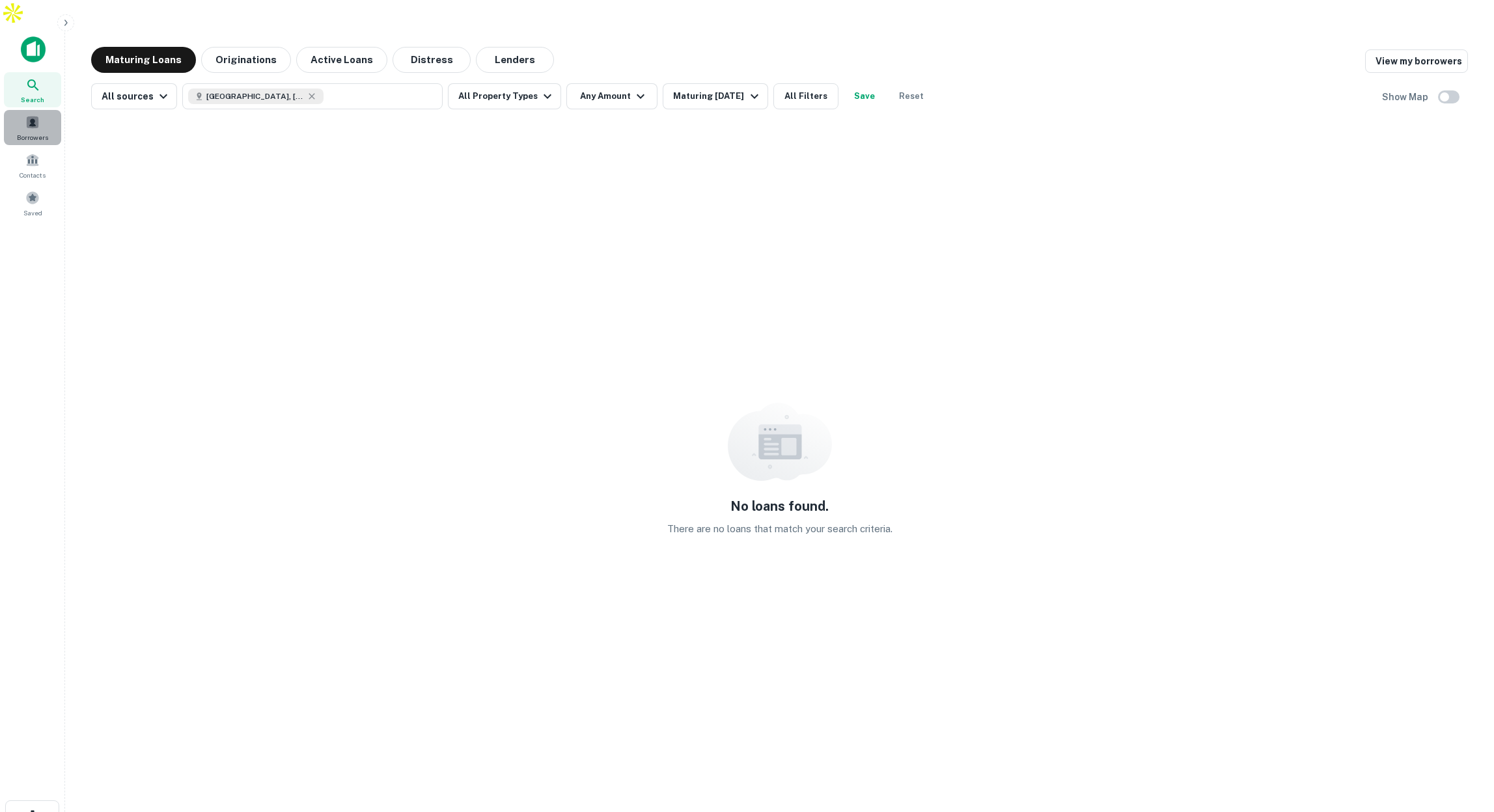
click at [33, 110] on div "Borrowers" at bounding box center [32, 128] width 57 height 35
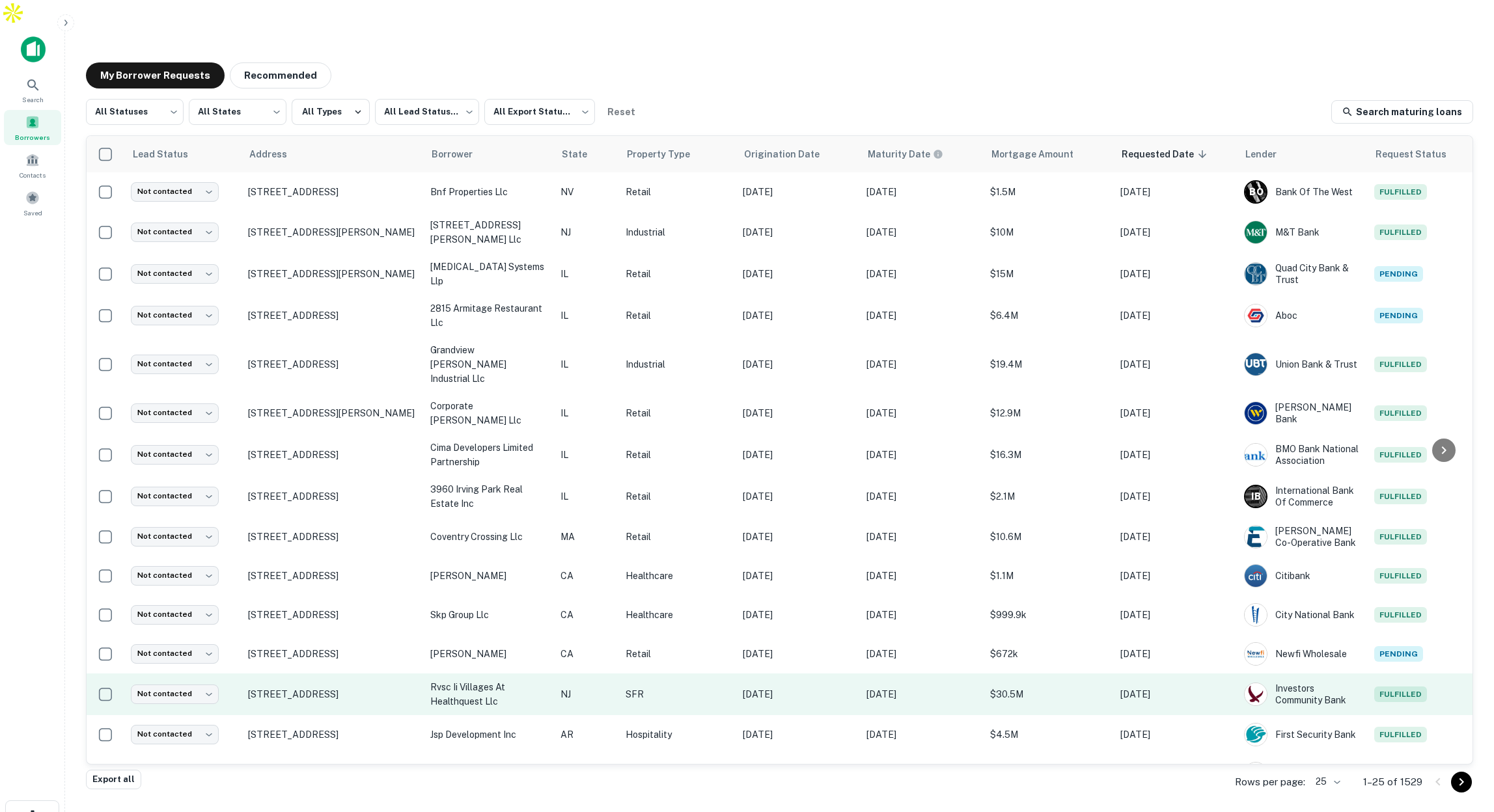
click at [595, 687] on p "NJ" at bounding box center [586, 694] width 52 height 14
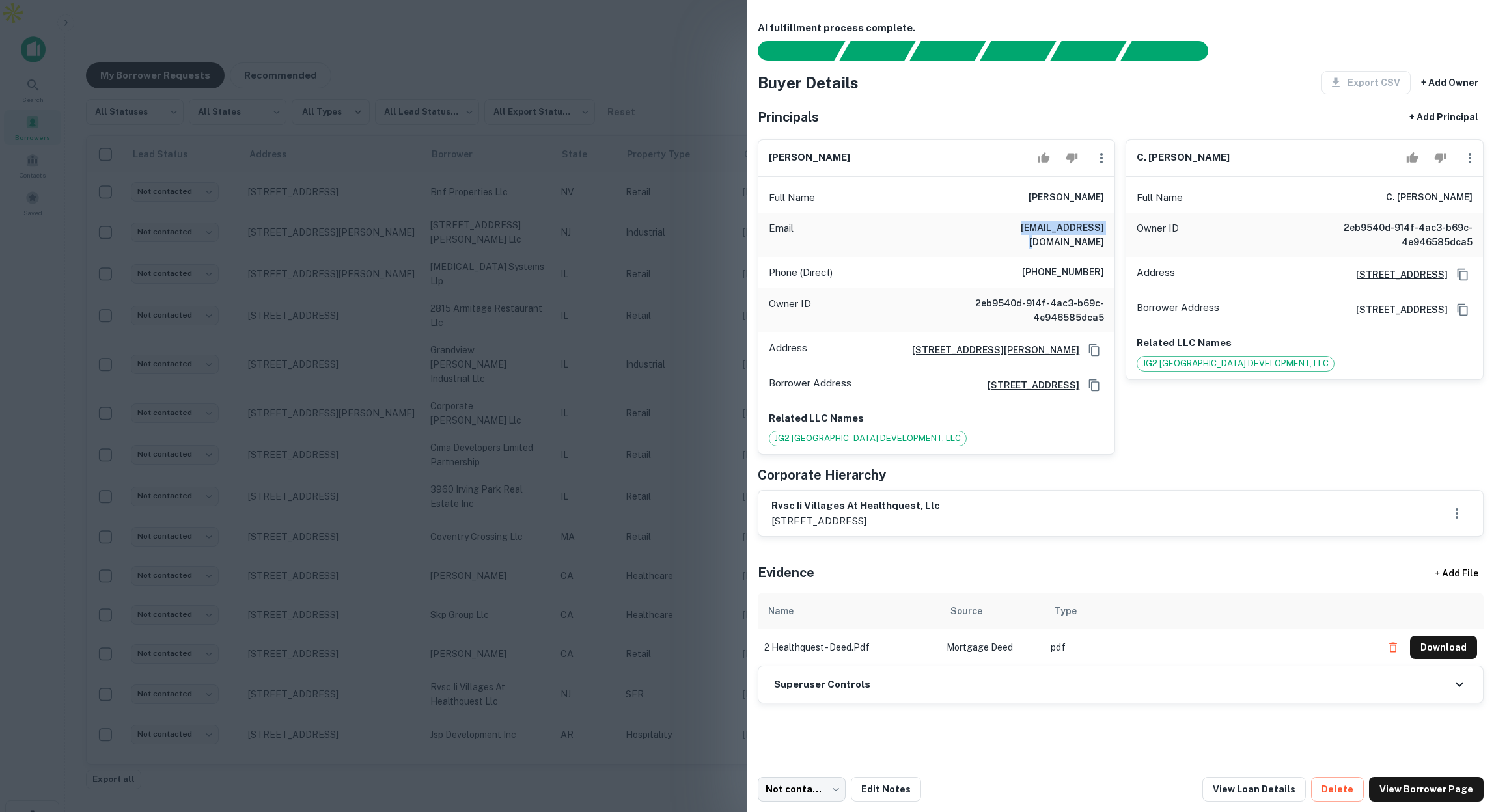
drag, startPoint x: 1013, startPoint y: 226, endPoint x: 1095, endPoint y: 226, distance: 82.0
click at [1095, 226] on div "Email [EMAIL_ADDRESS][DOMAIN_NAME]" at bounding box center [937, 234] width 357 height 44
drag, startPoint x: 1053, startPoint y: 258, endPoint x: 1094, endPoint y: 260, distance: 41.0
click at [1094, 265] on h6 "[PHONE_NUMBER]" at bounding box center [1063, 273] width 82 height 16
click at [621, 217] on div at bounding box center [747, 406] width 1494 height 812
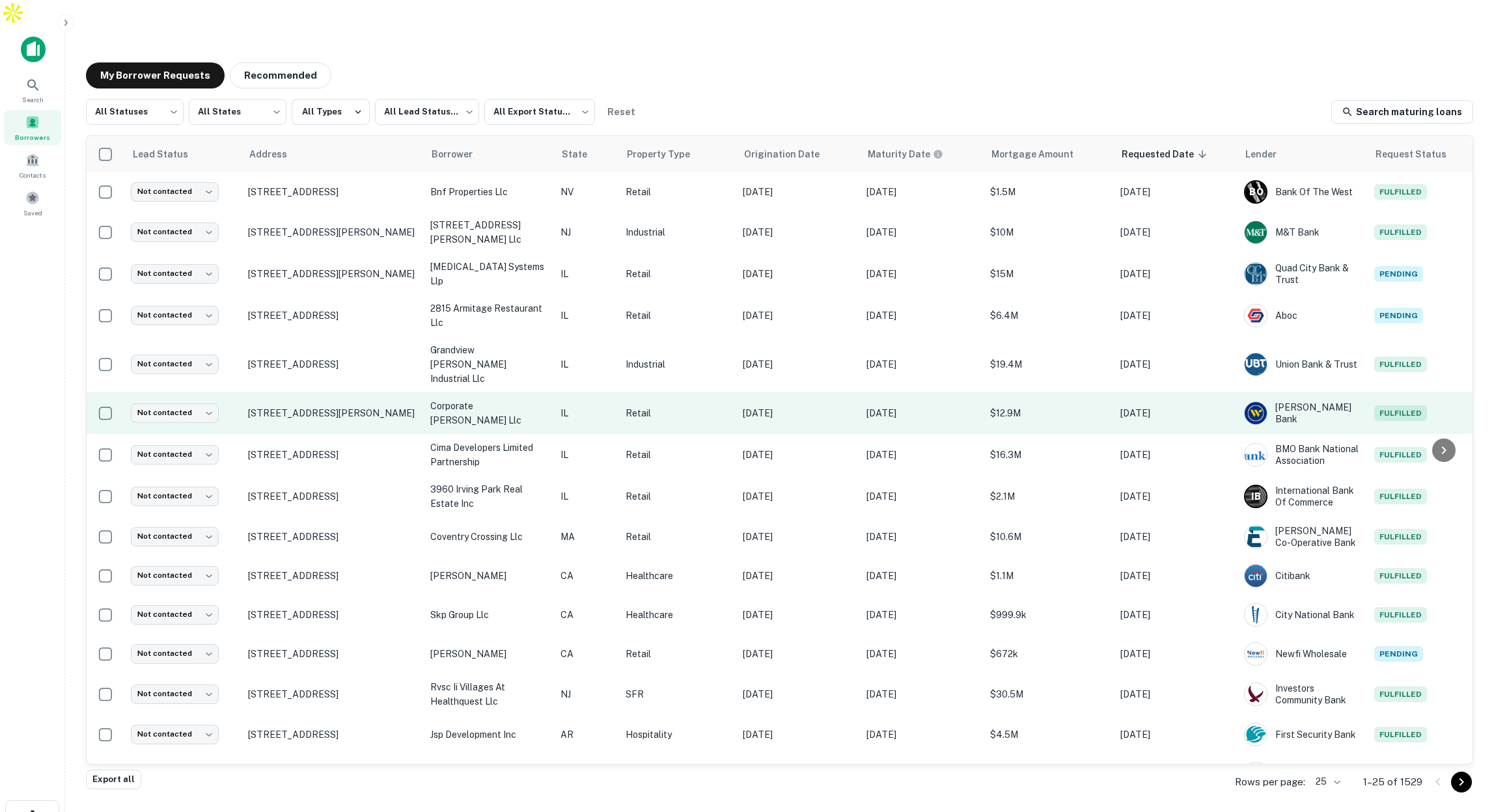
click at [721, 406] on p "Retail" at bounding box center [677, 413] width 104 height 14
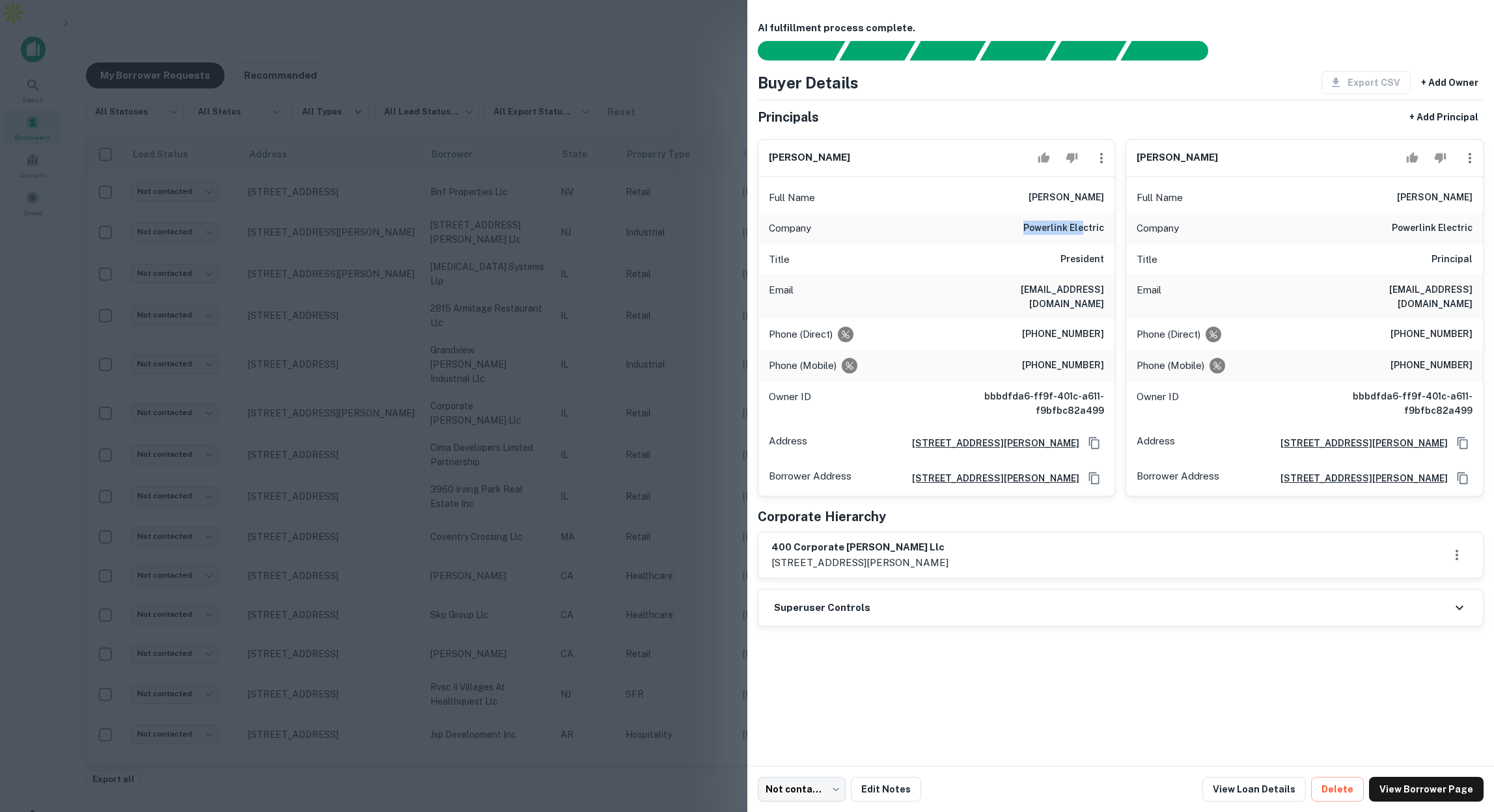
drag, startPoint x: 1023, startPoint y: 225, endPoint x: 1083, endPoint y: 249, distance: 64.6
click at [1085, 225] on div "Company powerlink electric" at bounding box center [937, 228] width 357 height 31
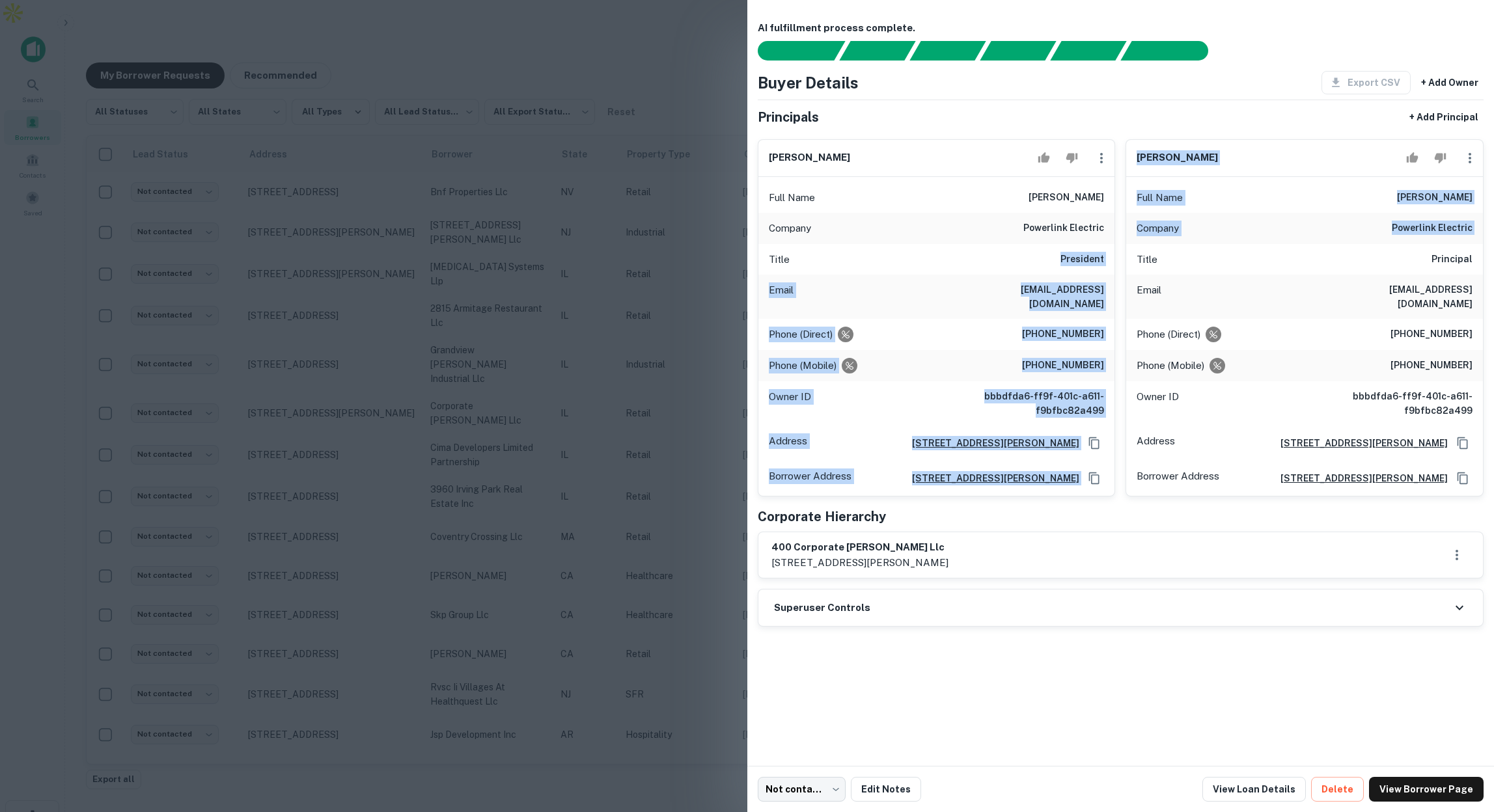
drag, startPoint x: 1065, startPoint y: 253, endPoint x: 1122, endPoint y: 260, distance: 57.4
click at [1122, 260] on div "[PERSON_NAME] Full Name [PERSON_NAME] Company powerlink electric Title Presiden…" at bounding box center [1115, 313] width 737 height 369
click at [996, 319] on div "Phone (Direct) [PHONE_NUMBER]" at bounding box center [937, 335] width 357 height 31
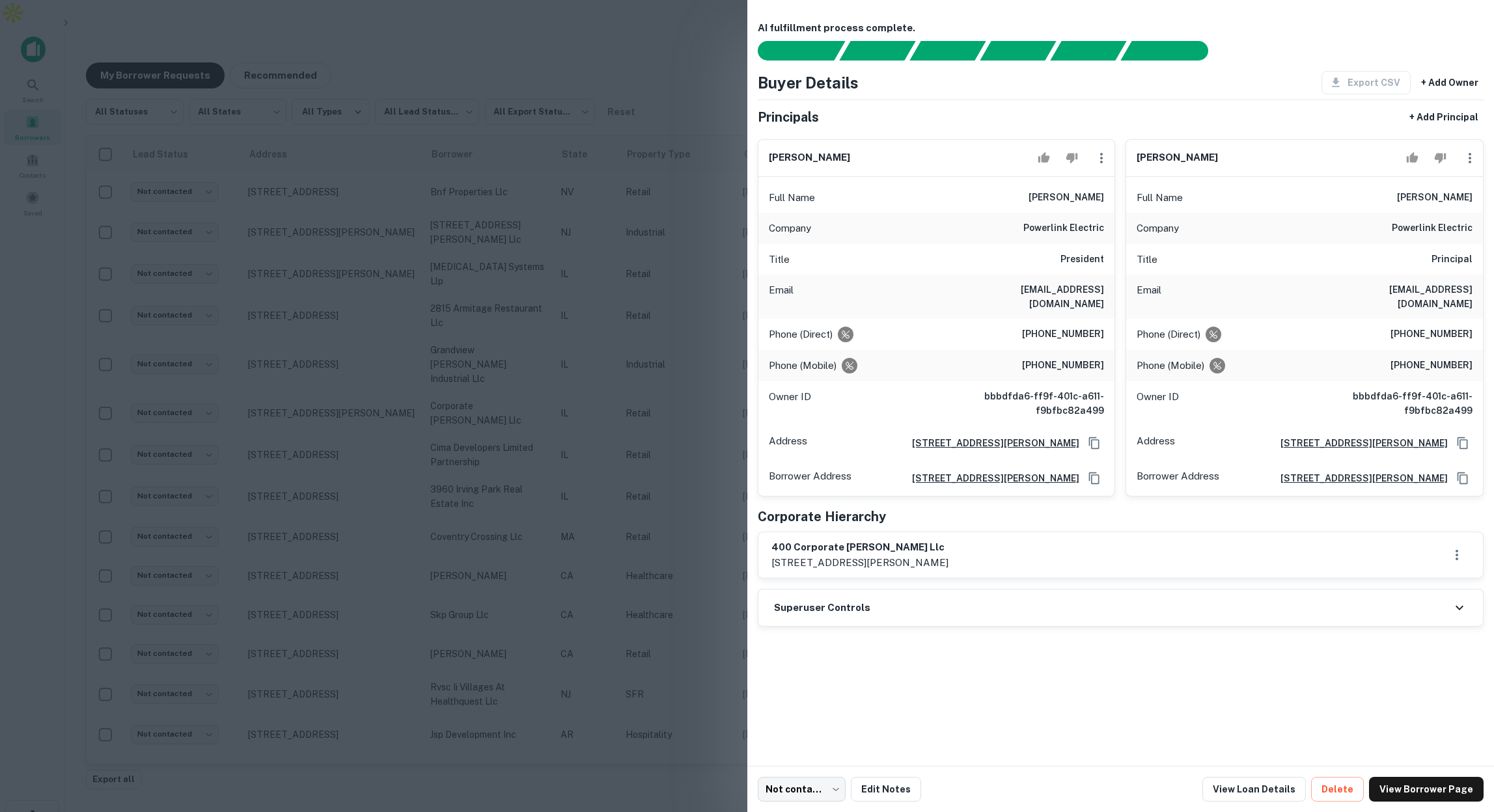
click at [685, 66] on div at bounding box center [747, 406] width 1494 height 812
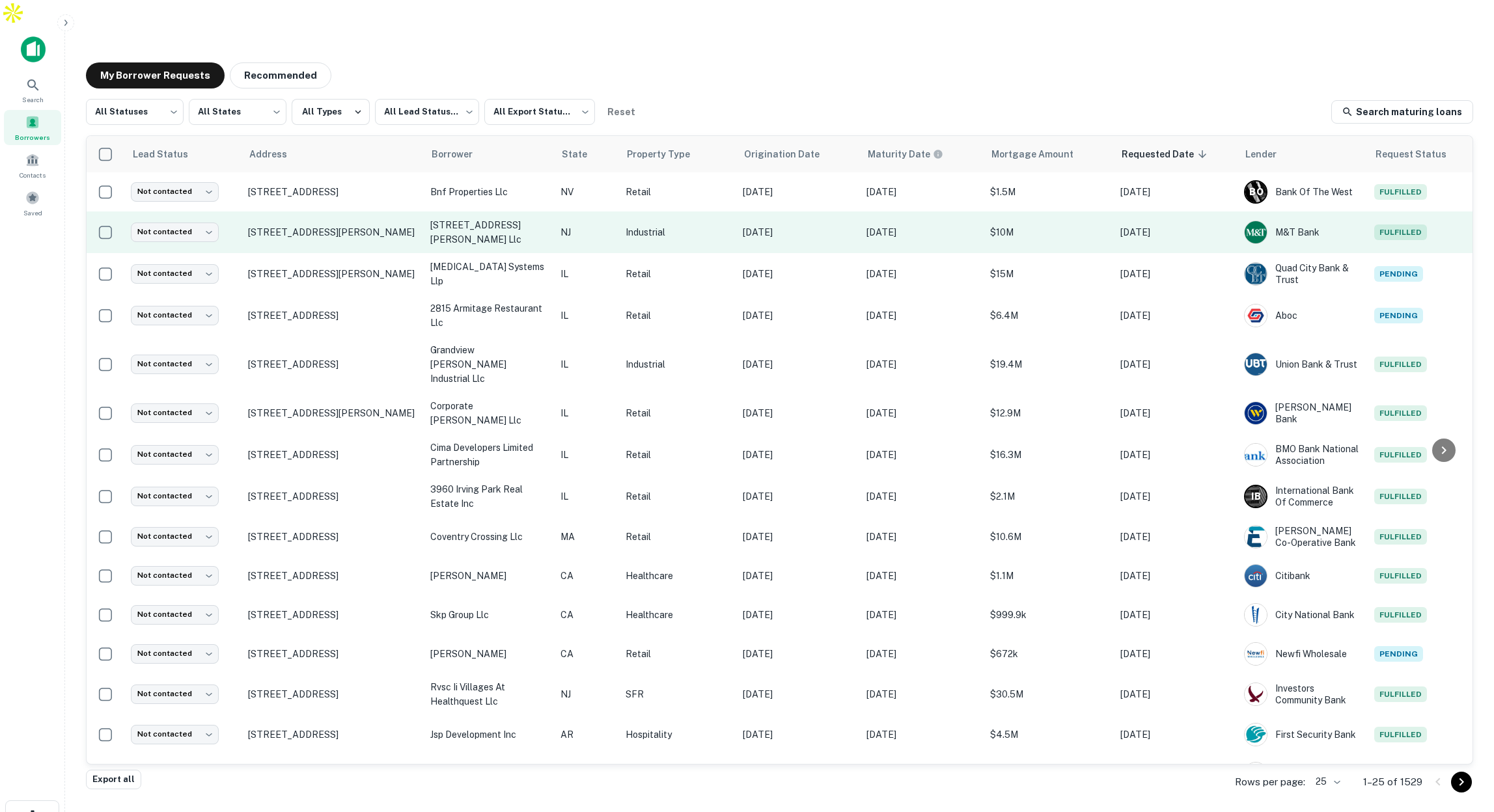
scroll to position [1, 0]
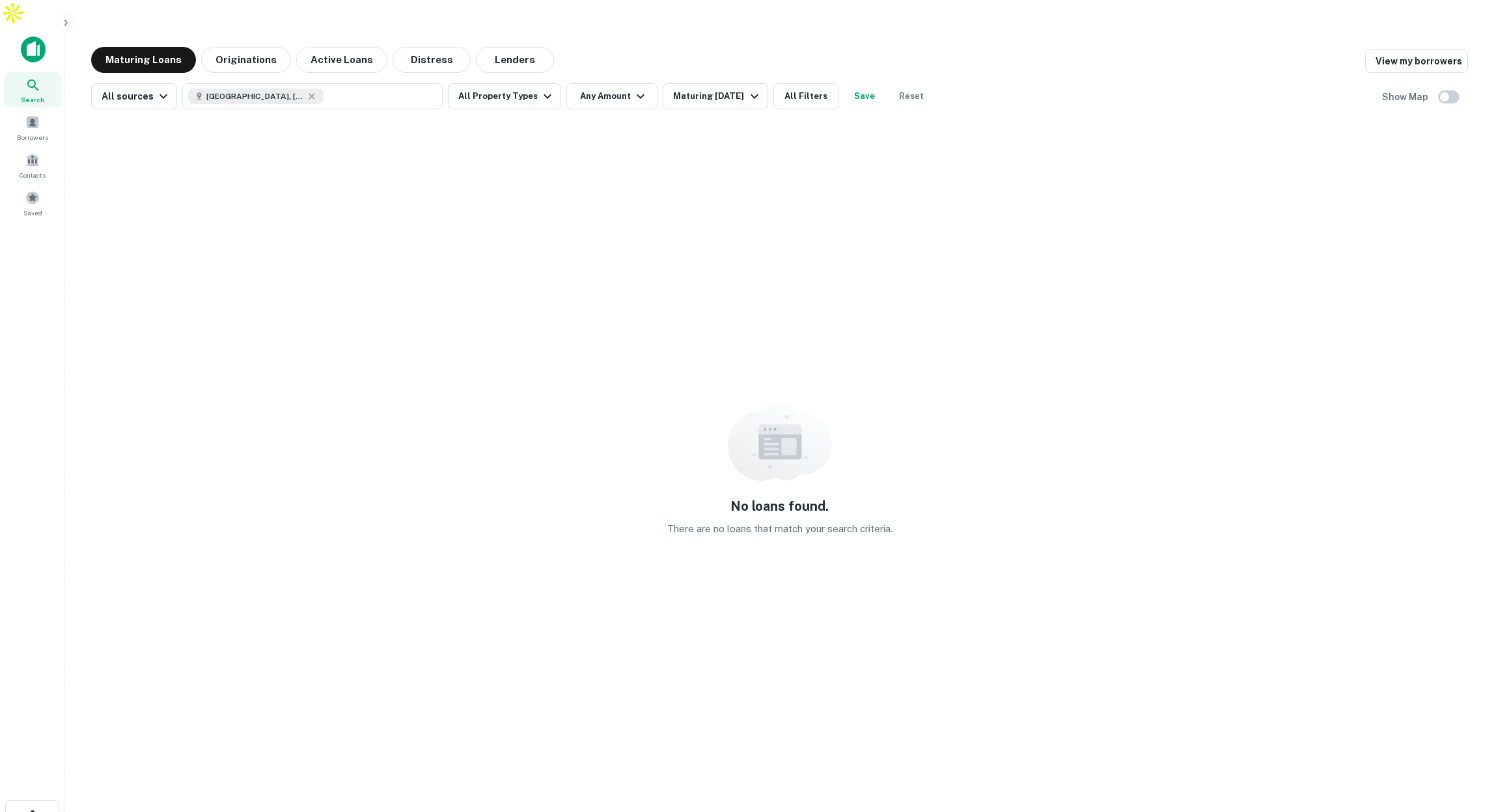
click at [30, 78] on icon at bounding box center [33, 85] width 16 height 16
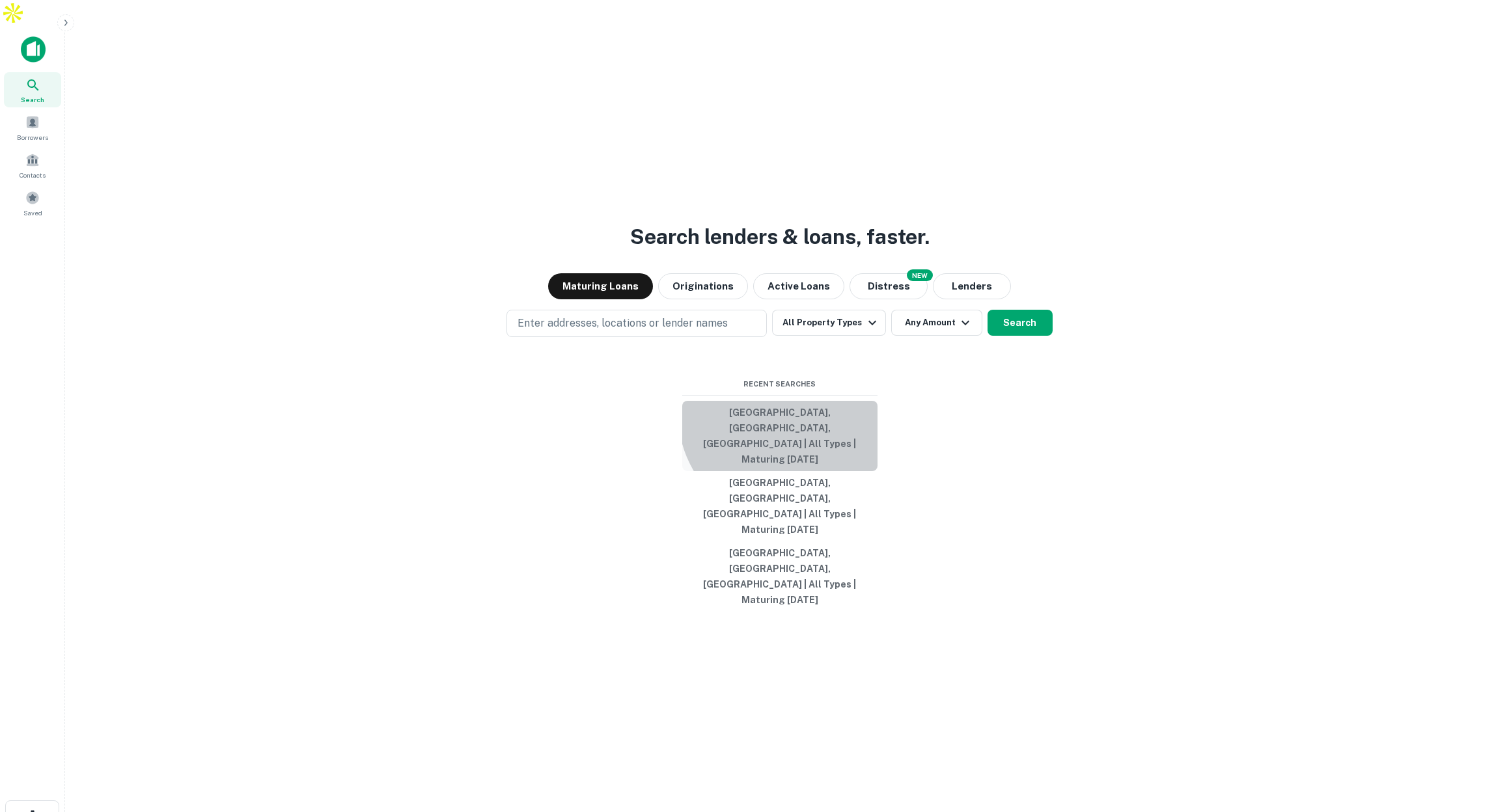
click at [788, 435] on button "[GEOGRAPHIC_DATA], [GEOGRAPHIC_DATA], [GEOGRAPHIC_DATA] | All Types | Maturing …" at bounding box center [780, 436] width 195 height 71
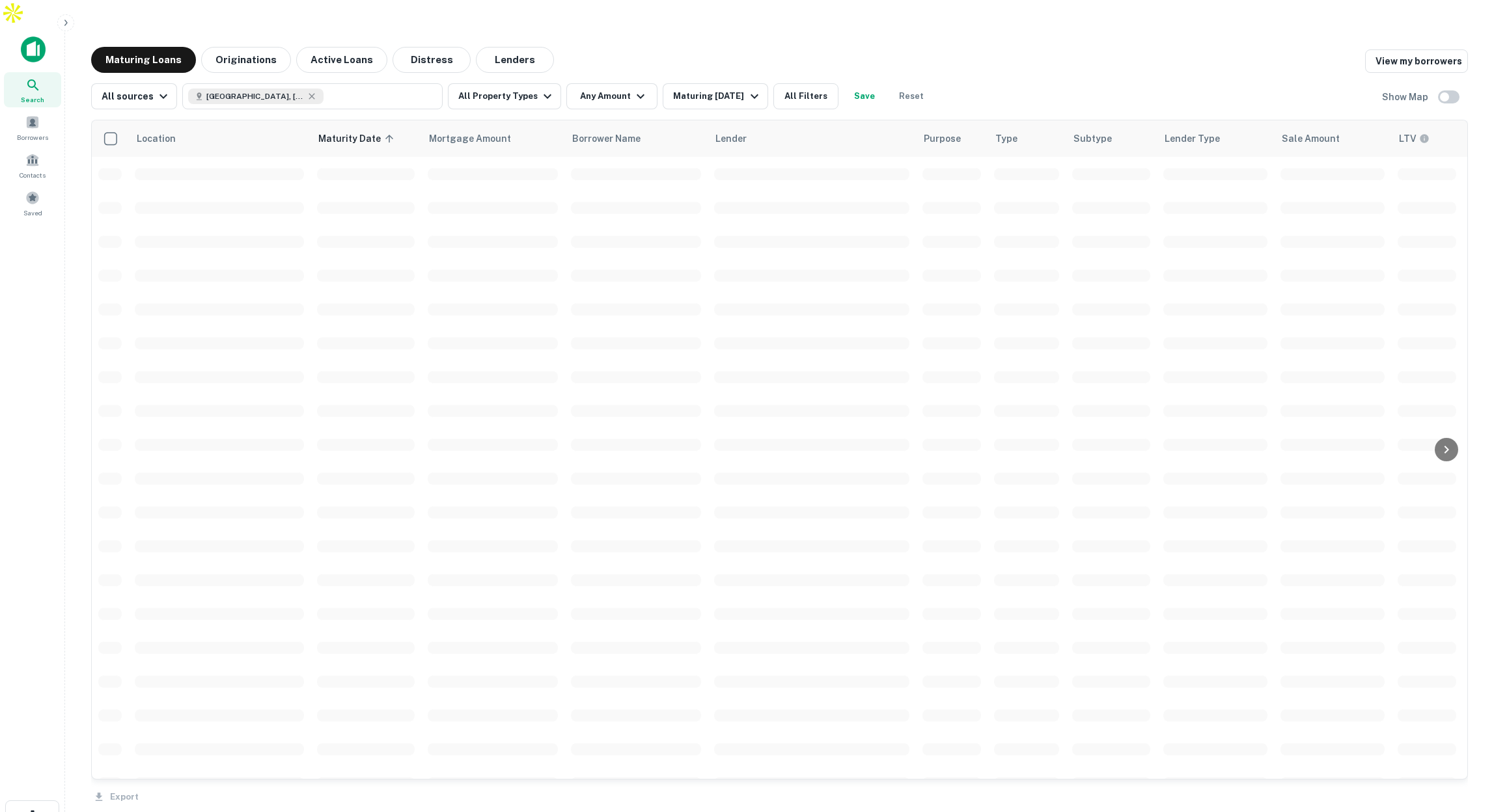
scroll to position [1, 0]
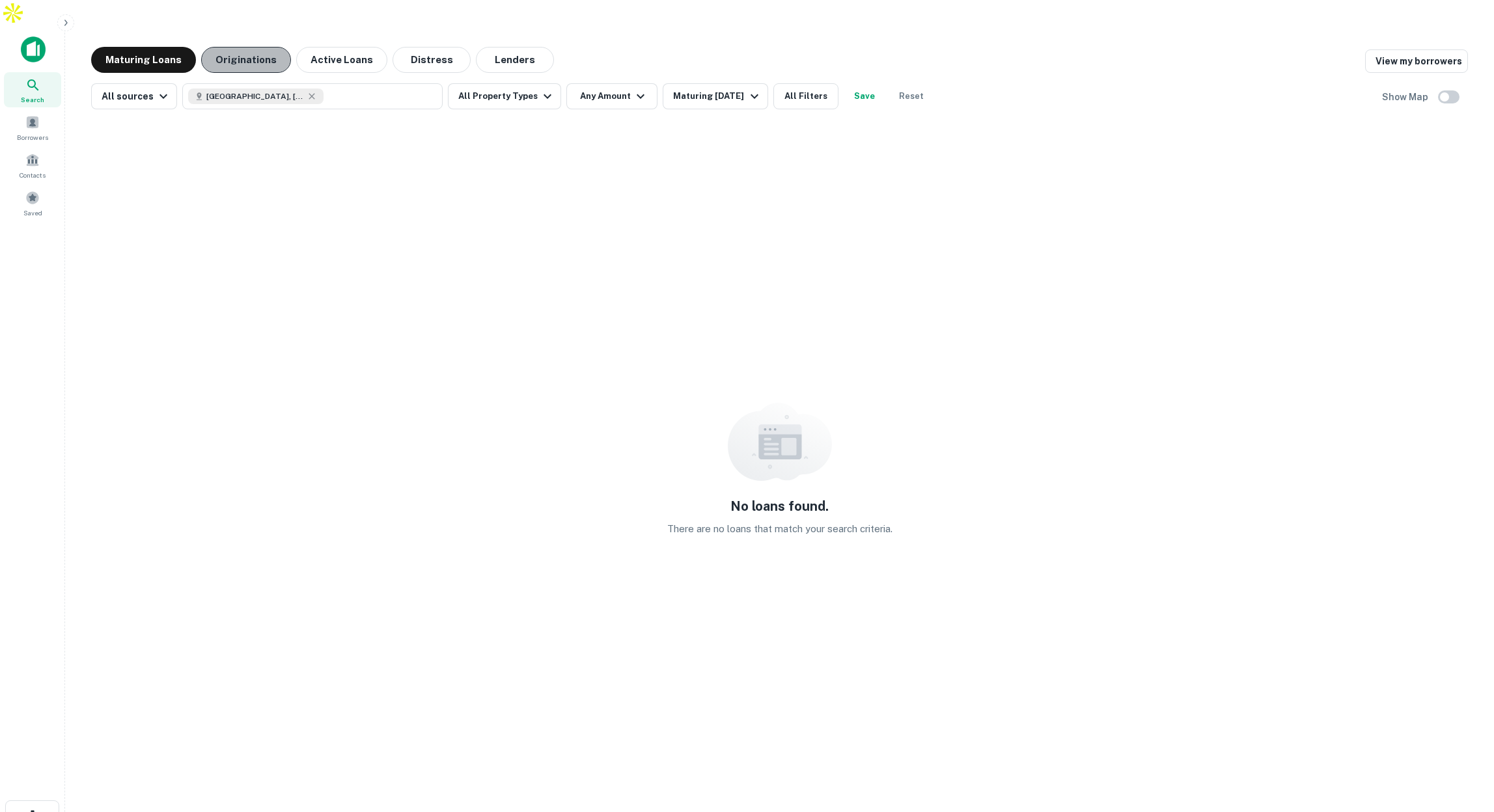
click at [255, 47] on button "Originations" at bounding box center [246, 59] width 90 height 26
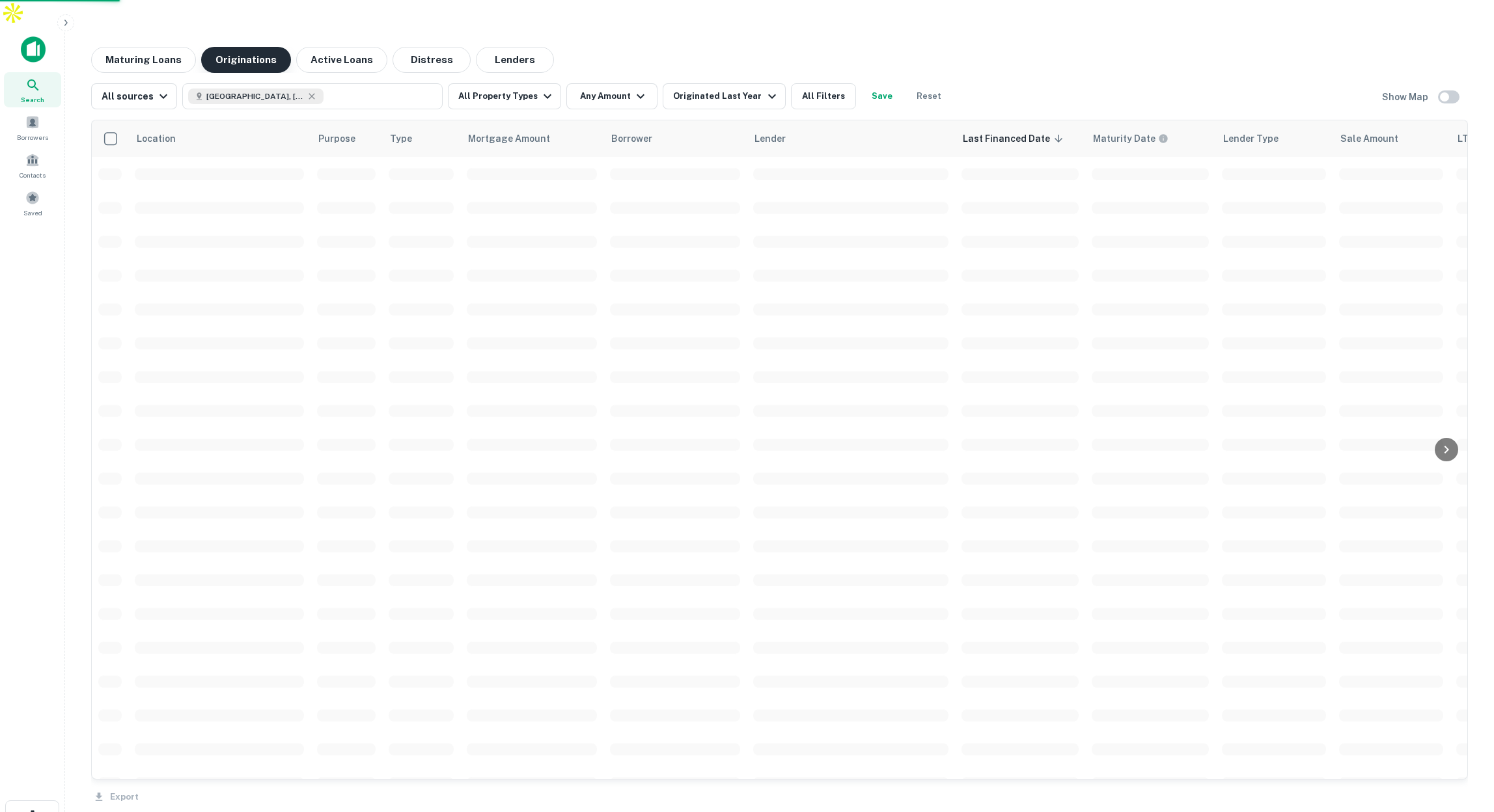
scroll to position [1, 0]
